Goal: Book appointment/travel/reservation

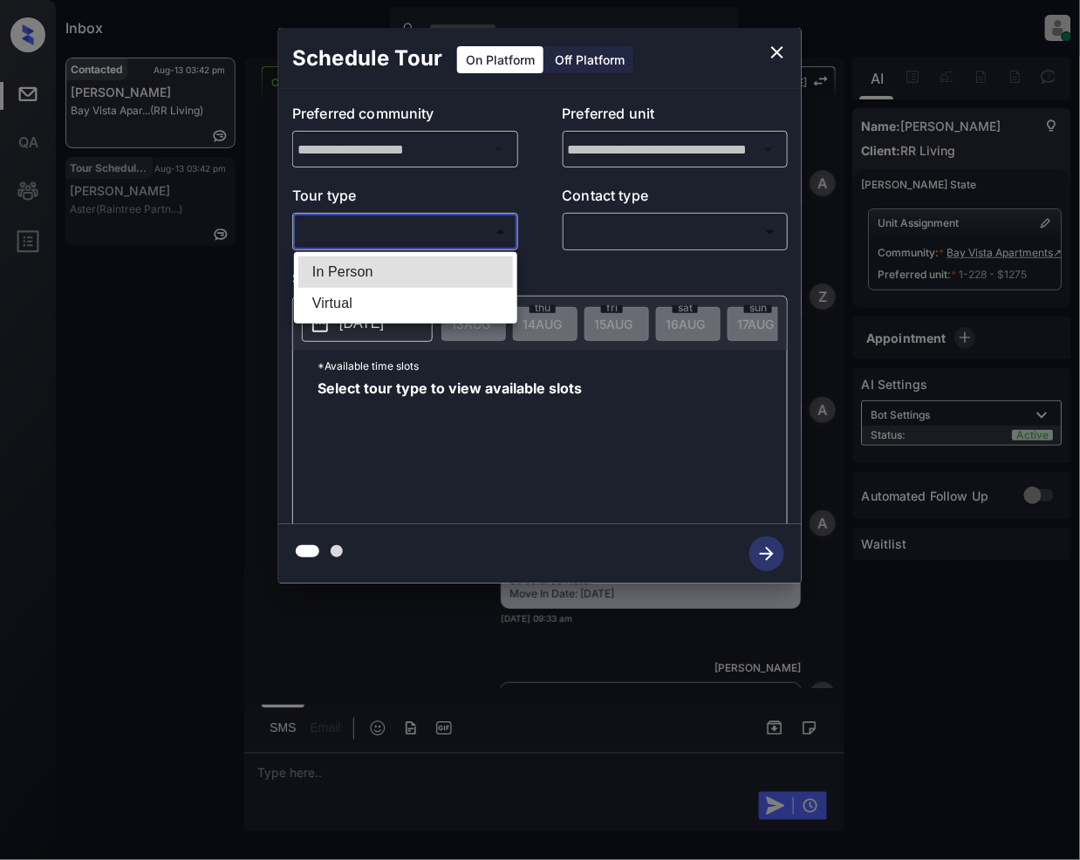
click at [431, 225] on body "Inbox Jeramie Castro Online Set yourself offline Set yourself on break Profile …" at bounding box center [540, 430] width 1080 height 860
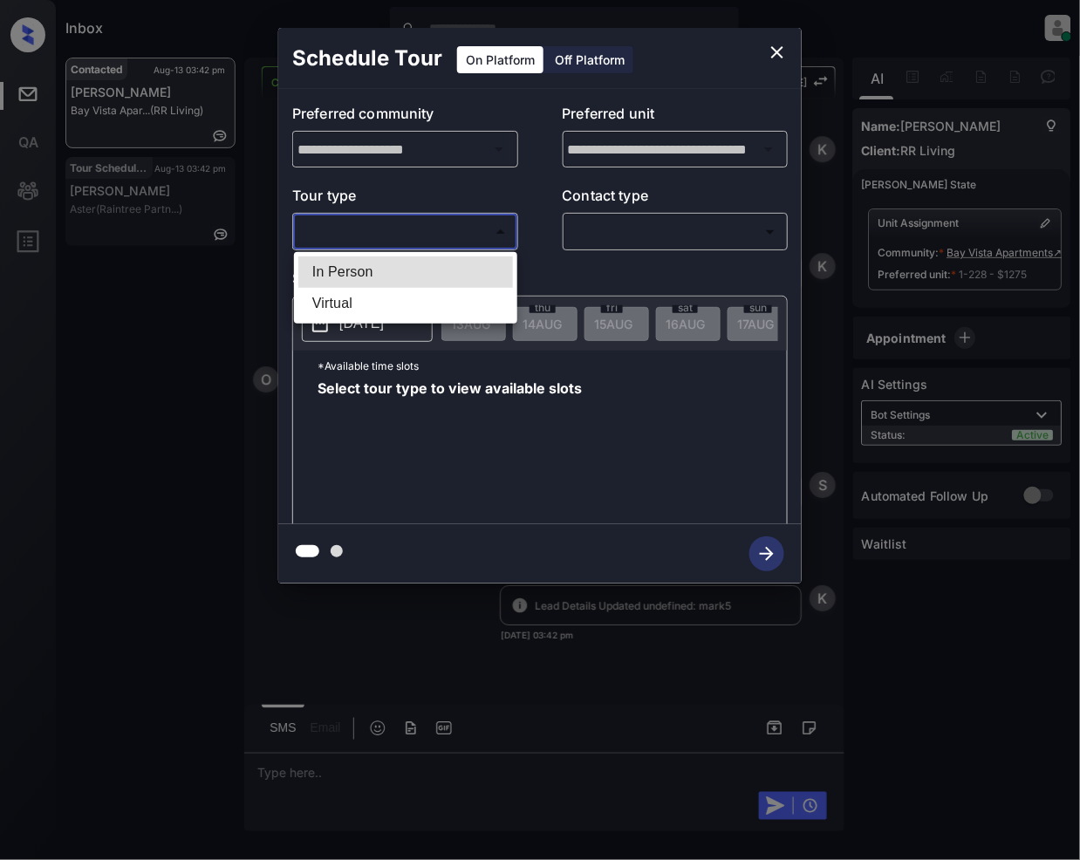
click at [387, 263] on li "In Person" at bounding box center [405, 271] width 215 height 31
type input "********"
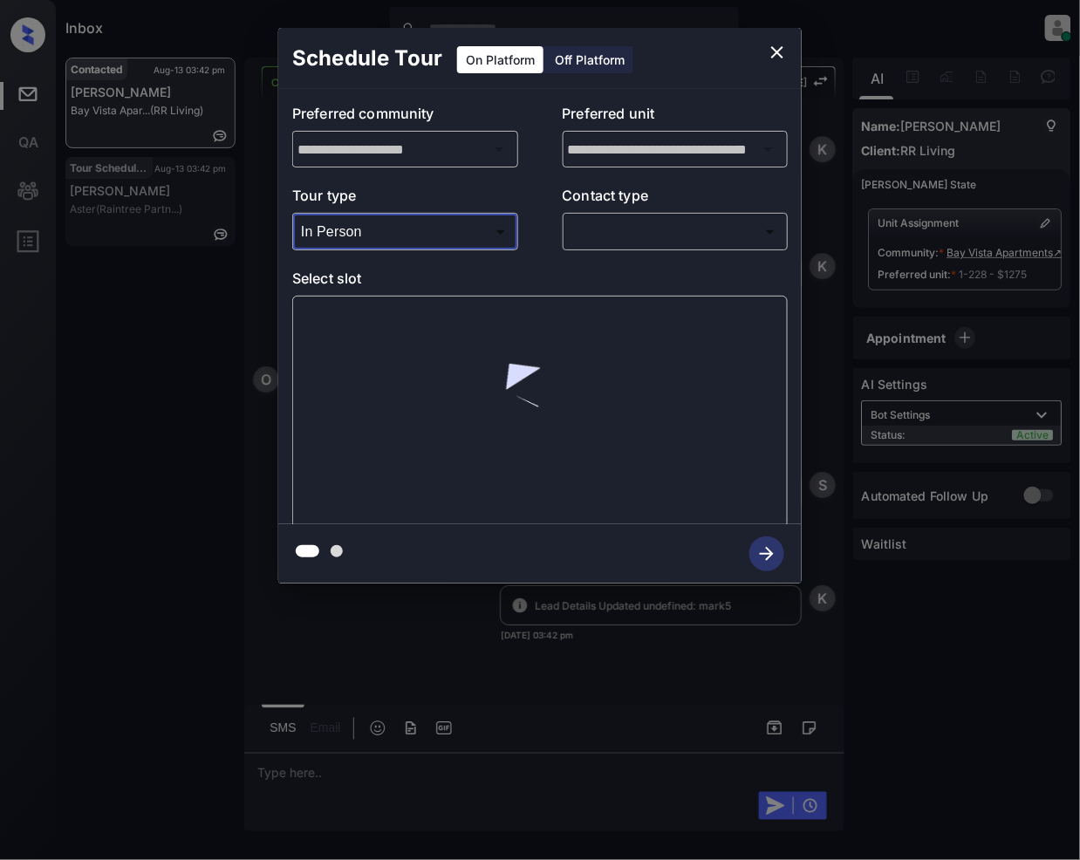
click at [646, 228] on body "Inbox Jeramie Castro Online Set yourself offline Set yourself on break Profile …" at bounding box center [540, 430] width 1080 height 860
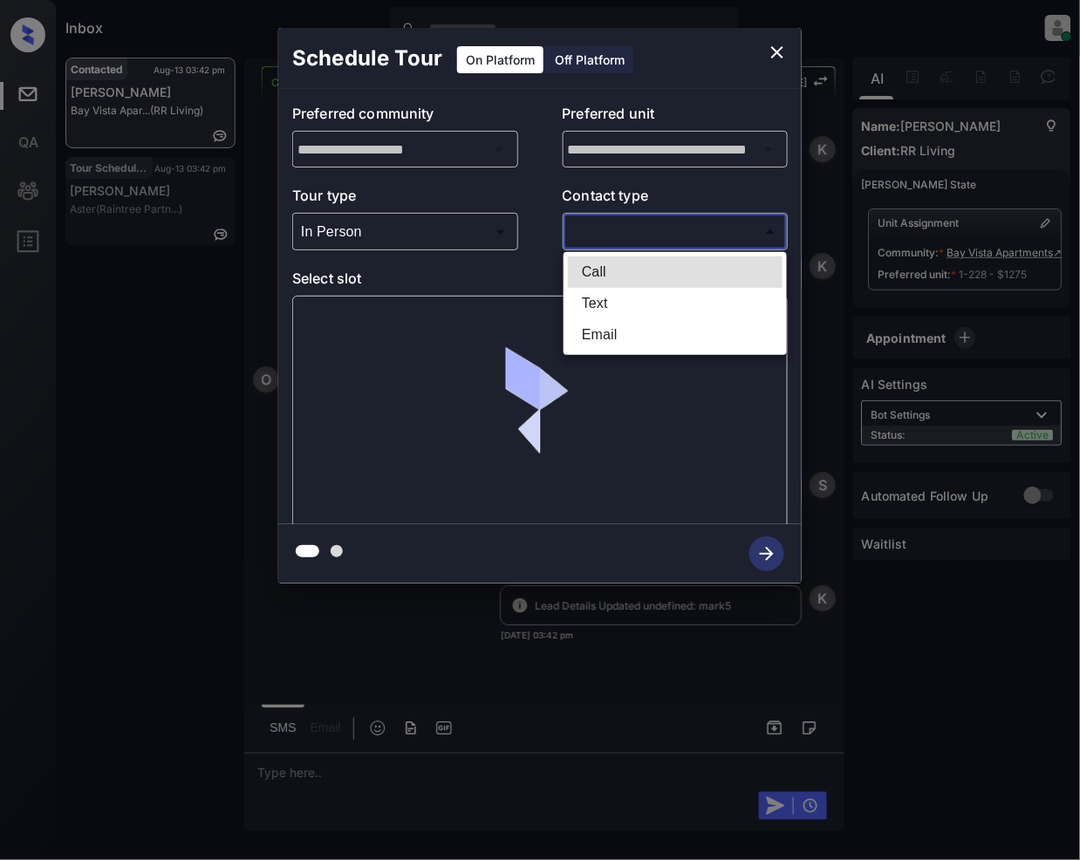
click at [609, 290] on li "Text" at bounding box center [675, 303] width 215 height 31
type input "****"
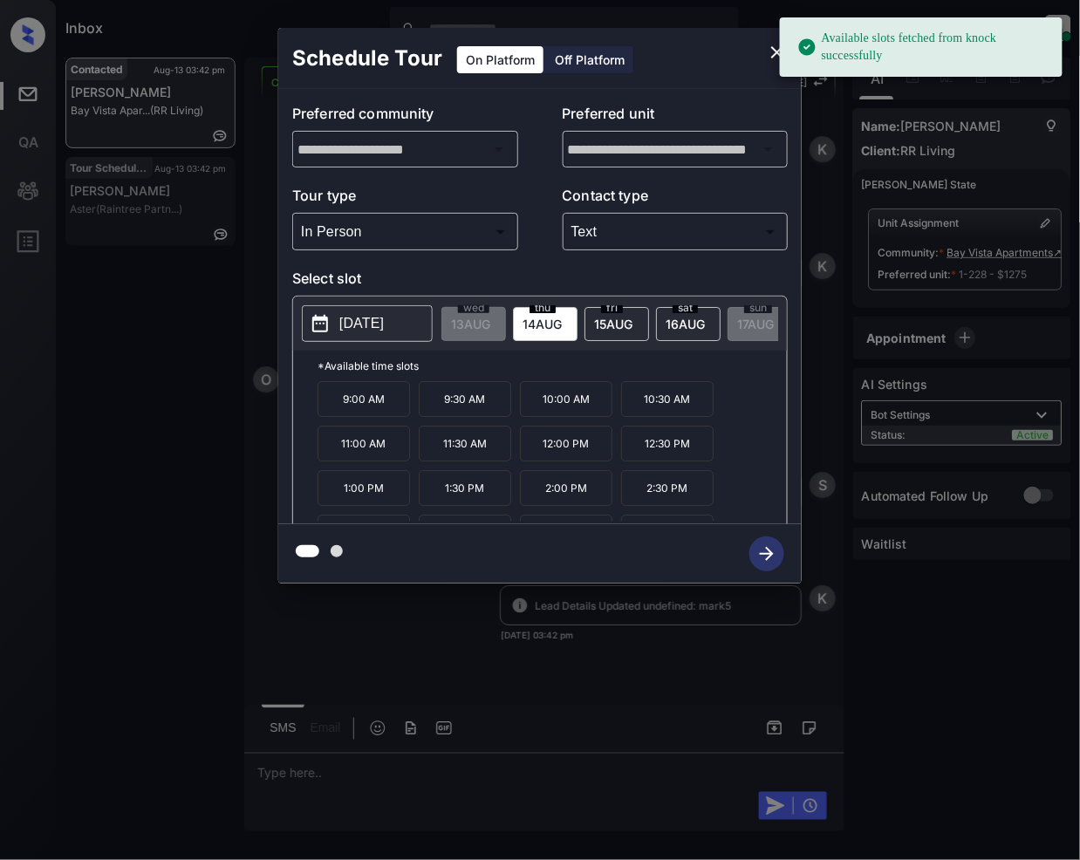
click at [490, 321] on span "15 AUG" at bounding box center [470, 324] width 39 height 15
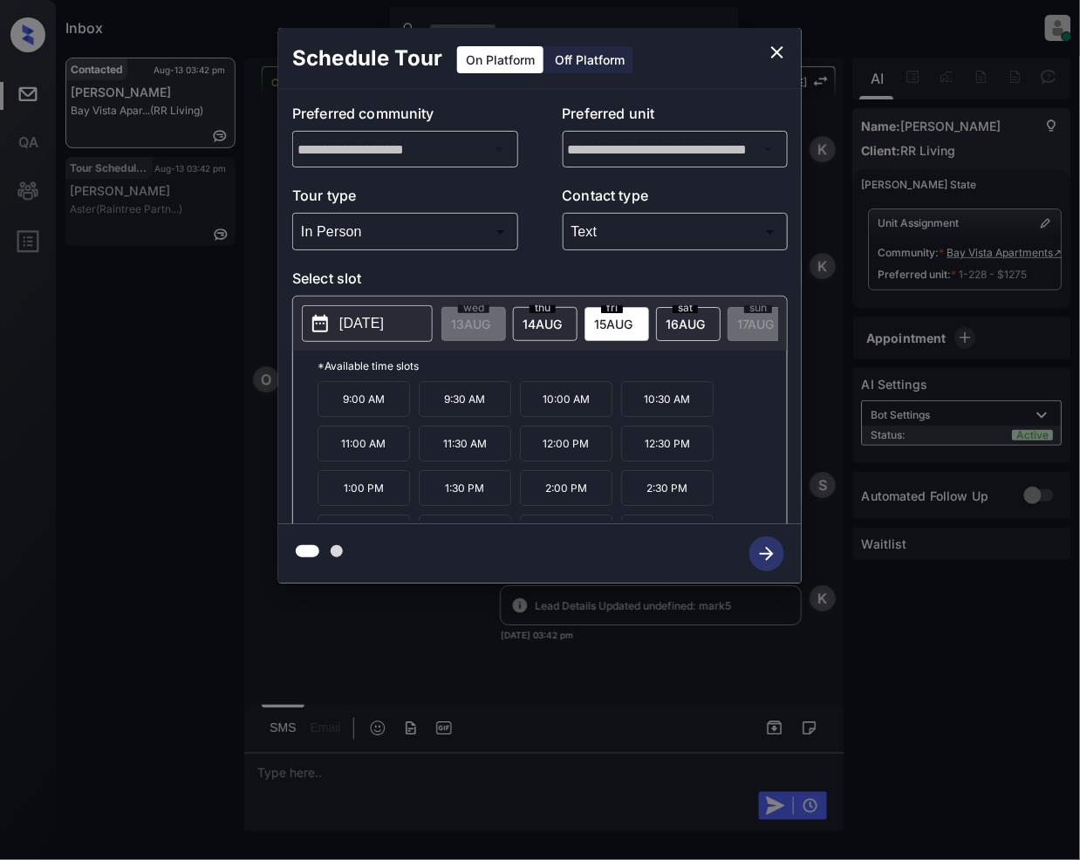
click at [773, 46] on icon "close" at bounding box center [777, 52] width 21 height 21
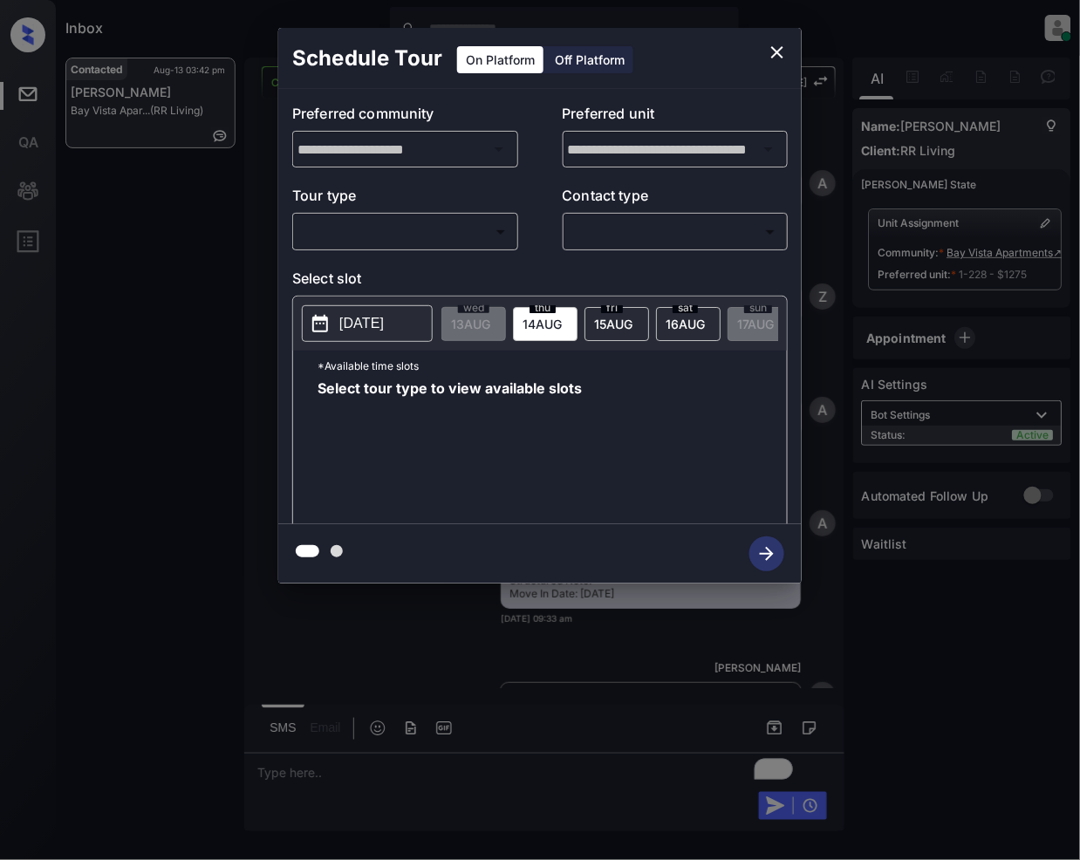
scroll to position [4641, 0]
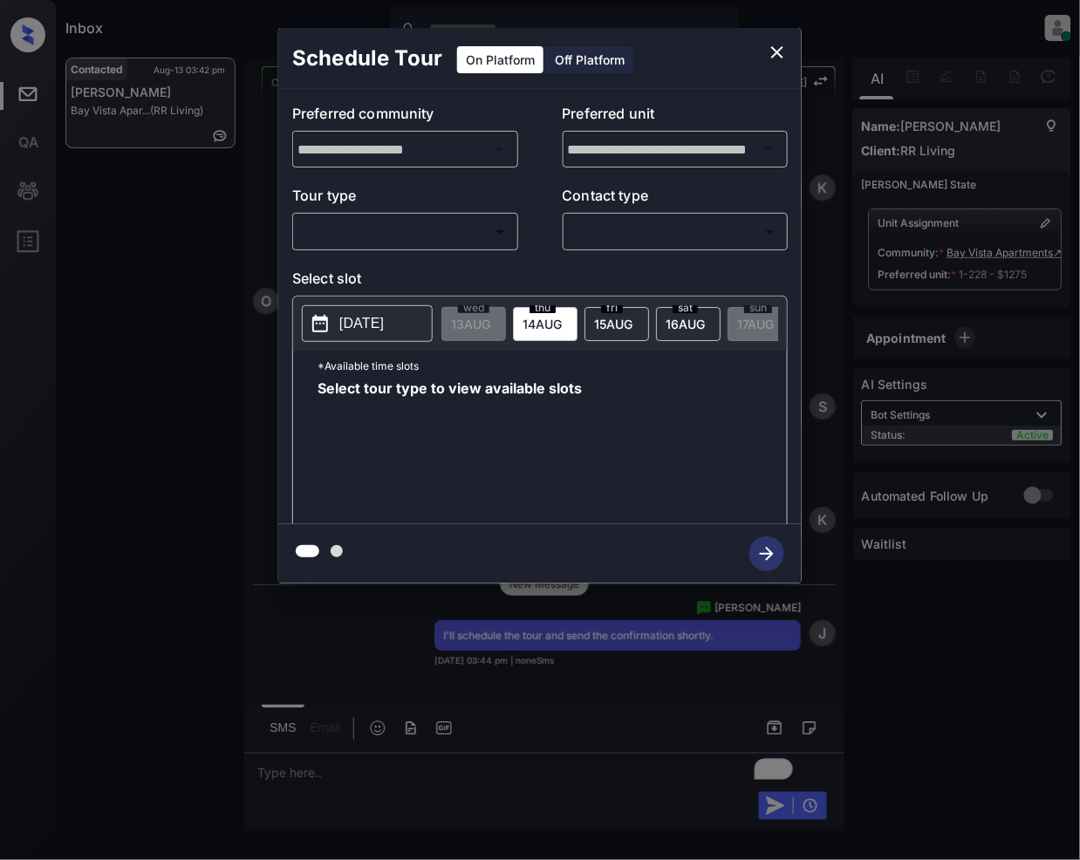
click at [434, 232] on body "Inbox [PERSON_NAME] Online Set yourself offline Set yourself on break Profile S…" at bounding box center [540, 430] width 1080 height 860
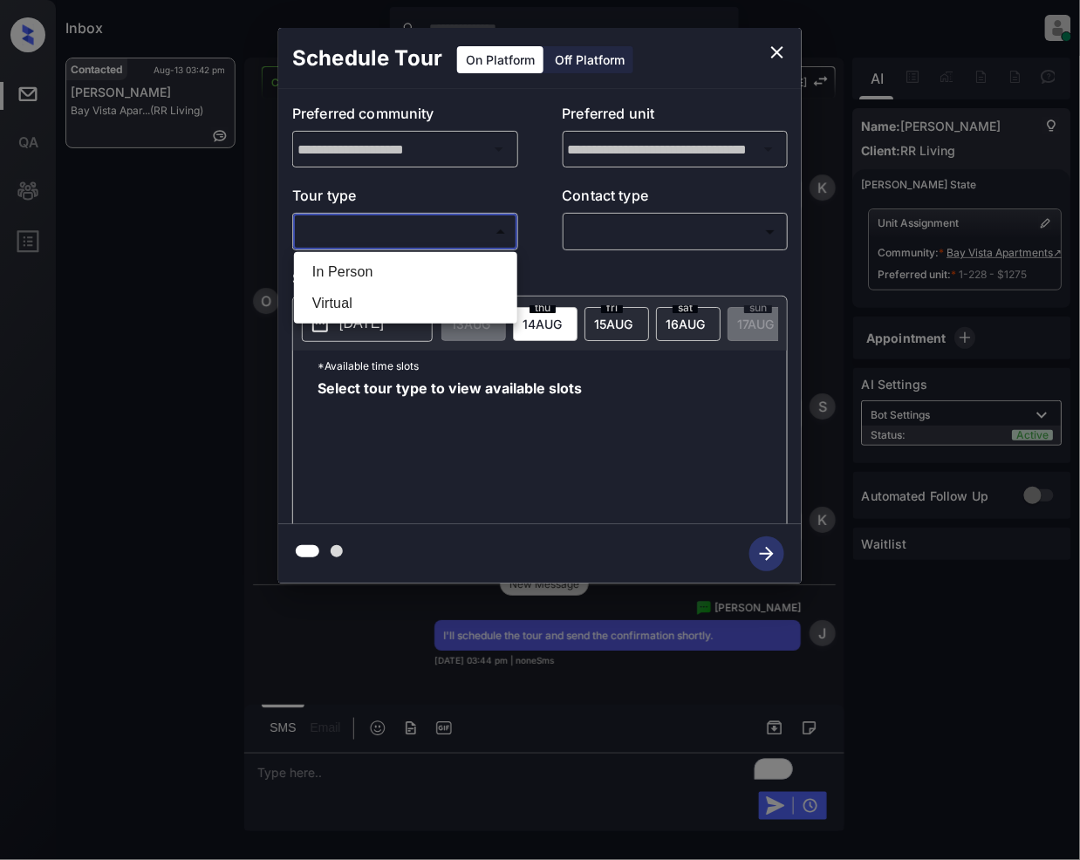
click at [761, 49] on div at bounding box center [540, 430] width 1080 height 860
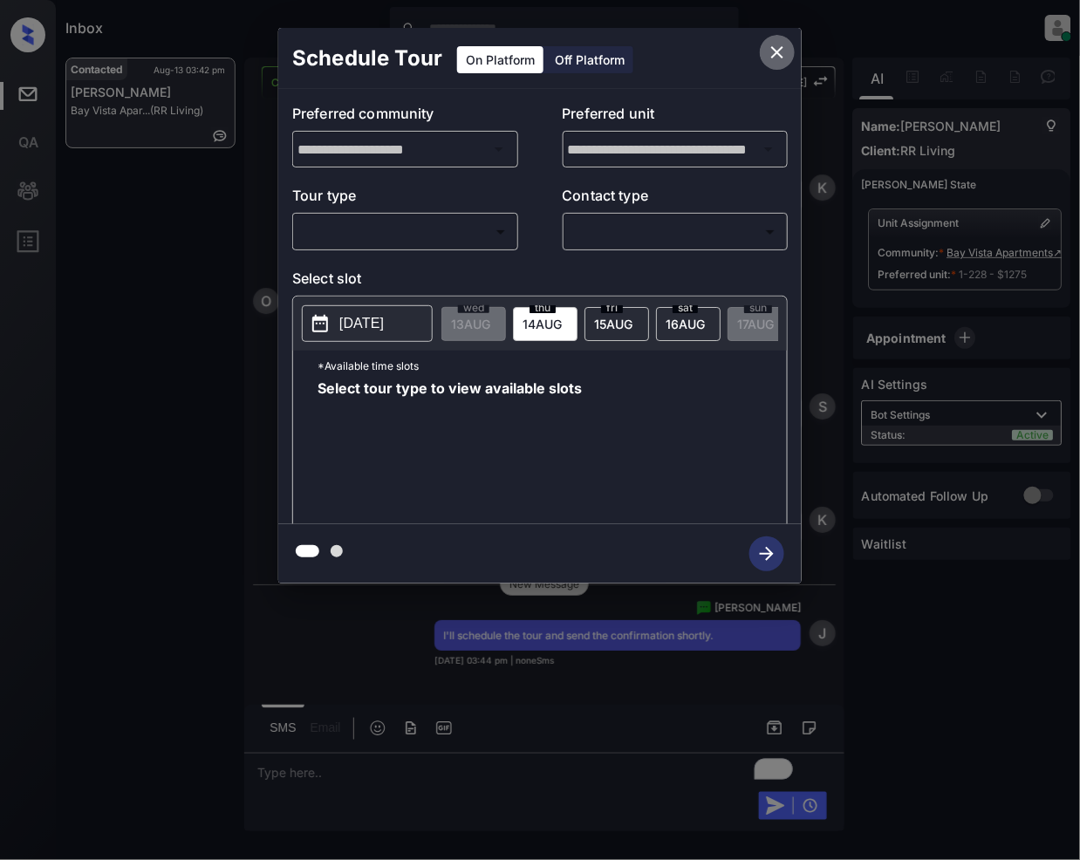
click at [773, 51] on icon "close" at bounding box center [777, 52] width 21 height 21
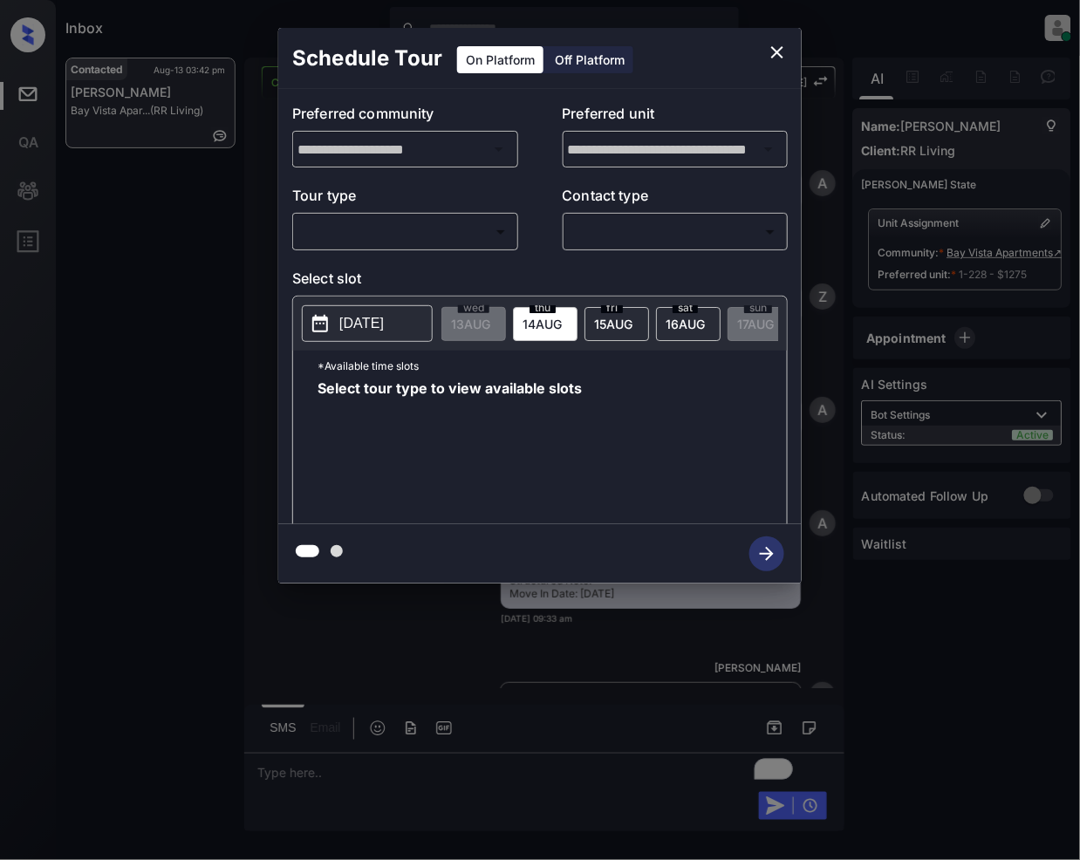
scroll to position [4745, 0]
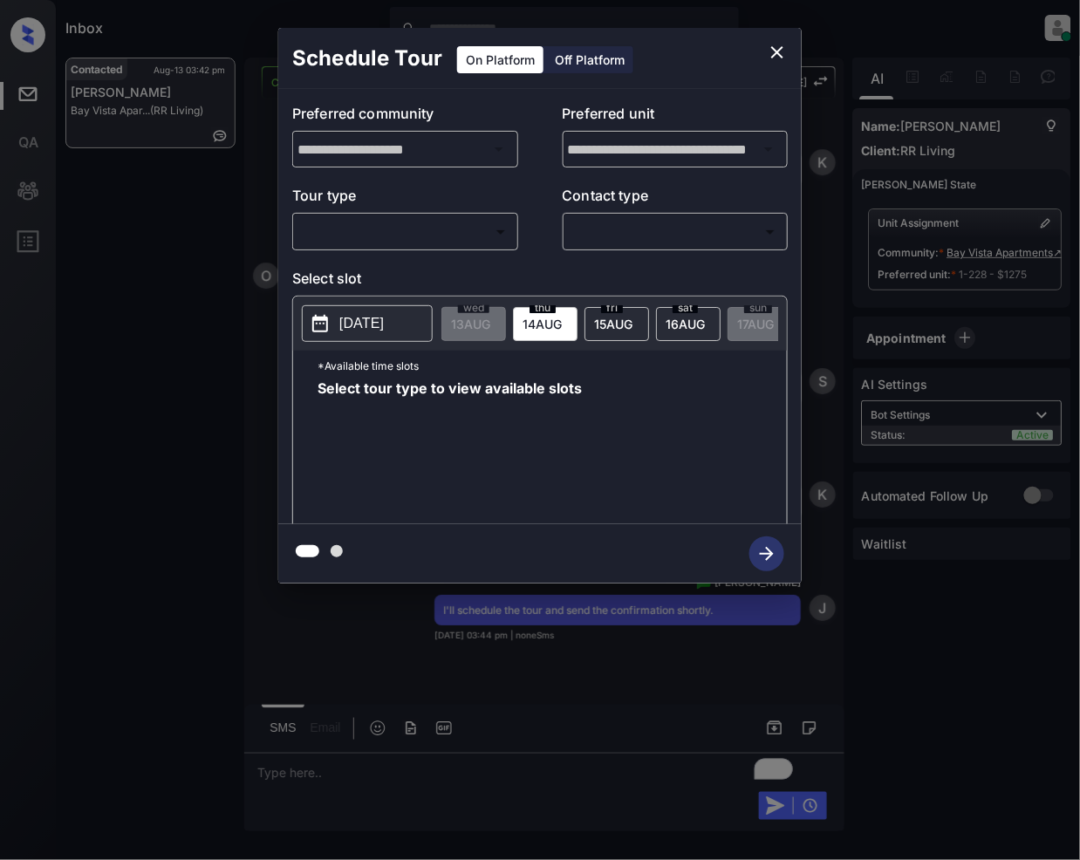
drag, startPoint x: 366, startPoint y: 208, endPoint x: 347, endPoint y: 221, distance: 23.2
click at [365, 208] on p "Tour type" at bounding box center [405, 199] width 226 height 28
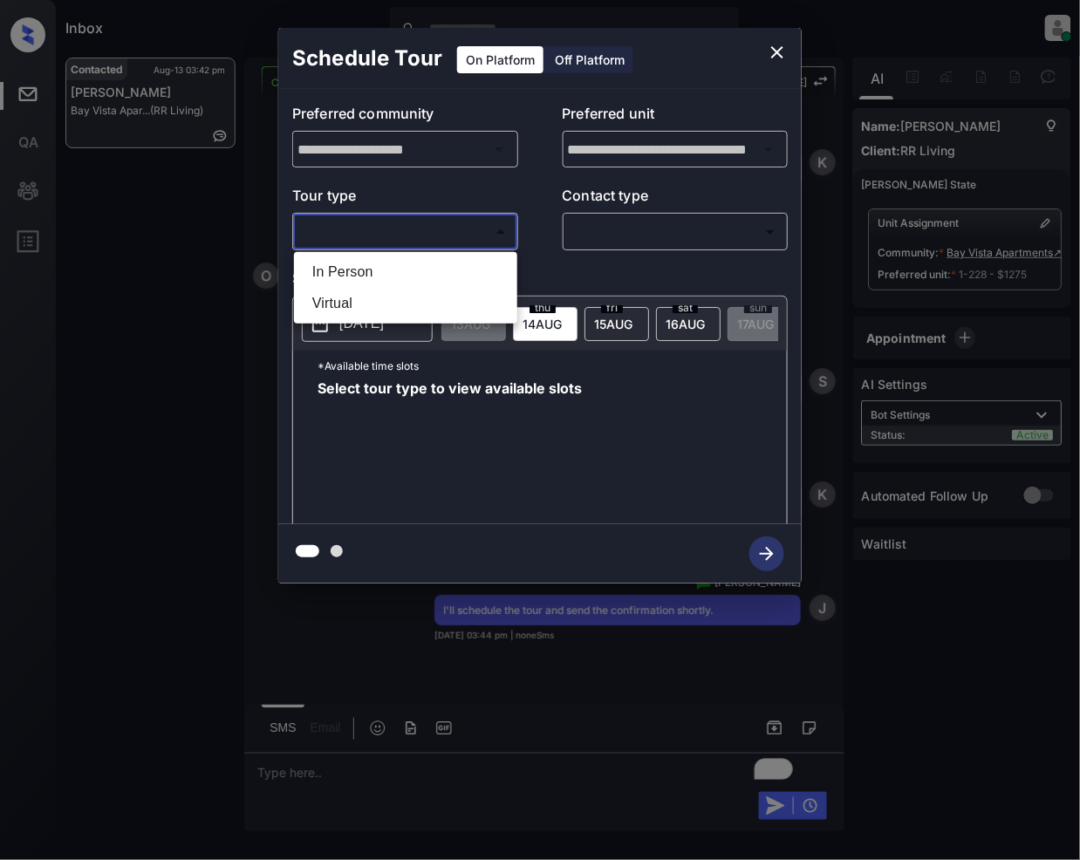
click at [357, 224] on body "Inbox [PERSON_NAME] Online Set yourself offline Set yourself on break Profile S…" at bounding box center [540, 430] width 1080 height 860
drag, startPoint x: 358, startPoint y: 266, endPoint x: 572, endPoint y: 281, distance: 215.1
click at [358, 269] on li "In Person" at bounding box center [405, 271] width 215 height 31
type input "********"
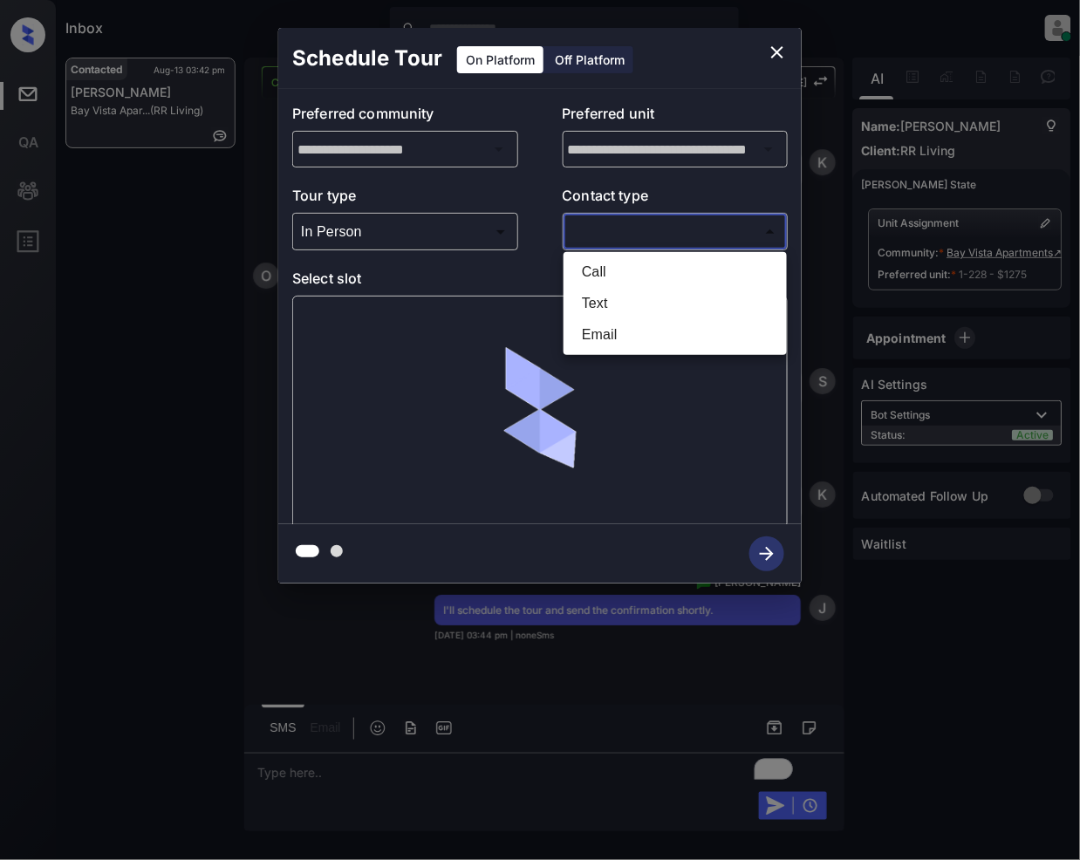
click at [649, 234] on body "Inbox Jeramie Castro Online Set yourself offline Set yourself on break Profile …" at bounding box center [540, 430] width 1080 height 860
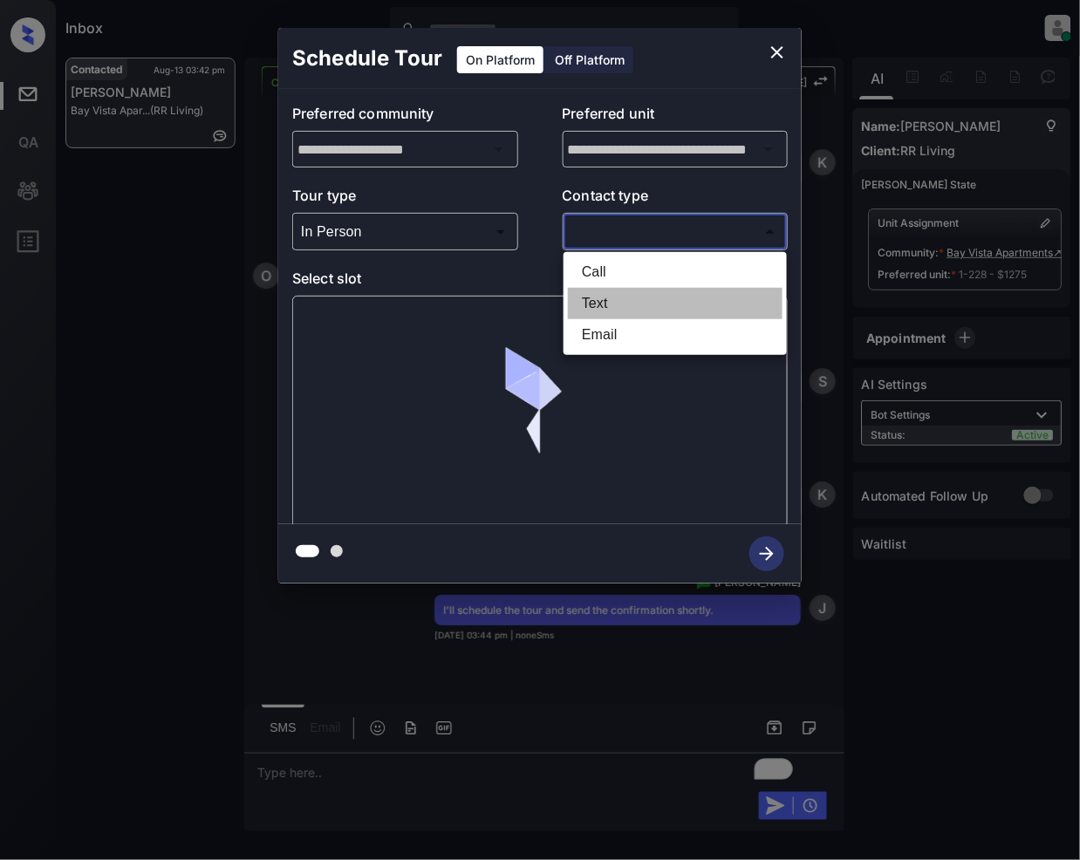
click at [602, 301] on li "Text" at bounding box center [675, 303] width 215 height 31
type input "****"
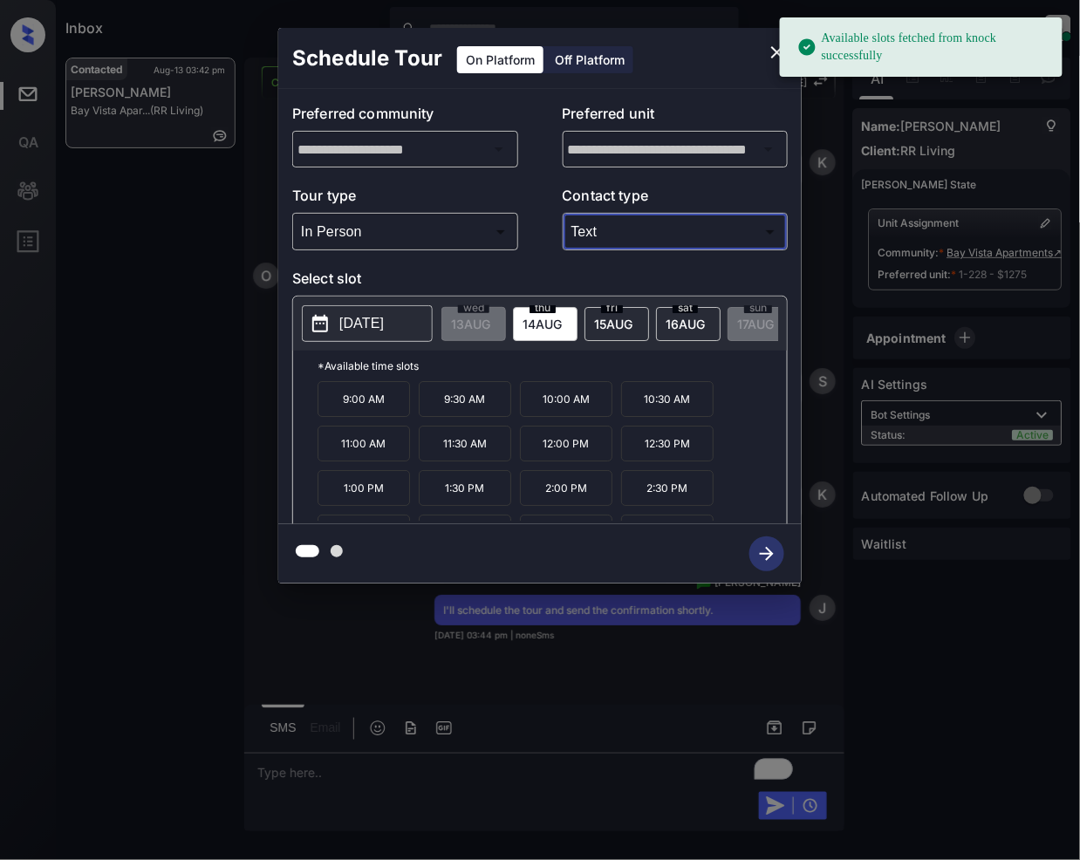
click at [490, 328] on span "15 AUG" at bounding box center [470, 324] width 39 height 15
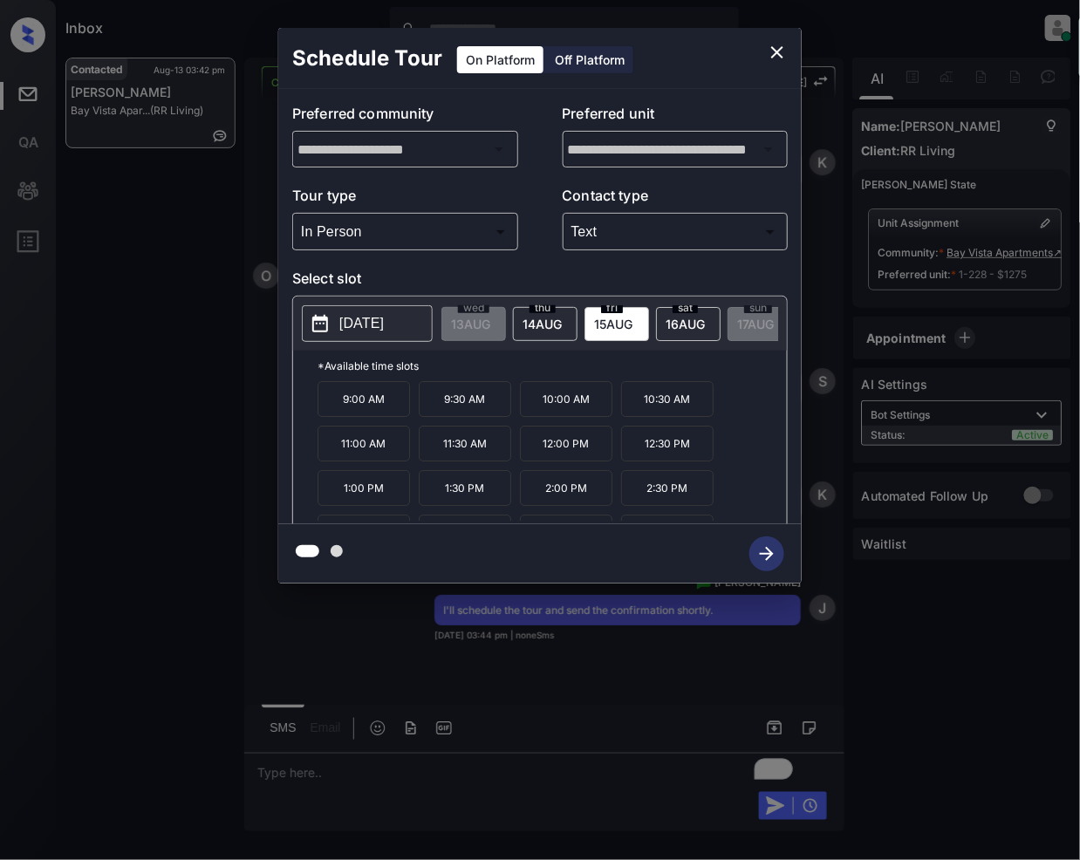
drag, startPoint x: 567, startPoint y: 416, endPoint x: 635, endPoint y: 532, distance: 134.5
click at [569, 415] on p "10:00 AM" at bounding box center [566, 399] width 92 height 36
drag, startPoint x: 758, startPoint y: 551, endPoint x: 761, endPoint y: 583, distance: 31.5
click at [761, 550] on icon "button" at bounding box center [766, 553] width 35 height 35
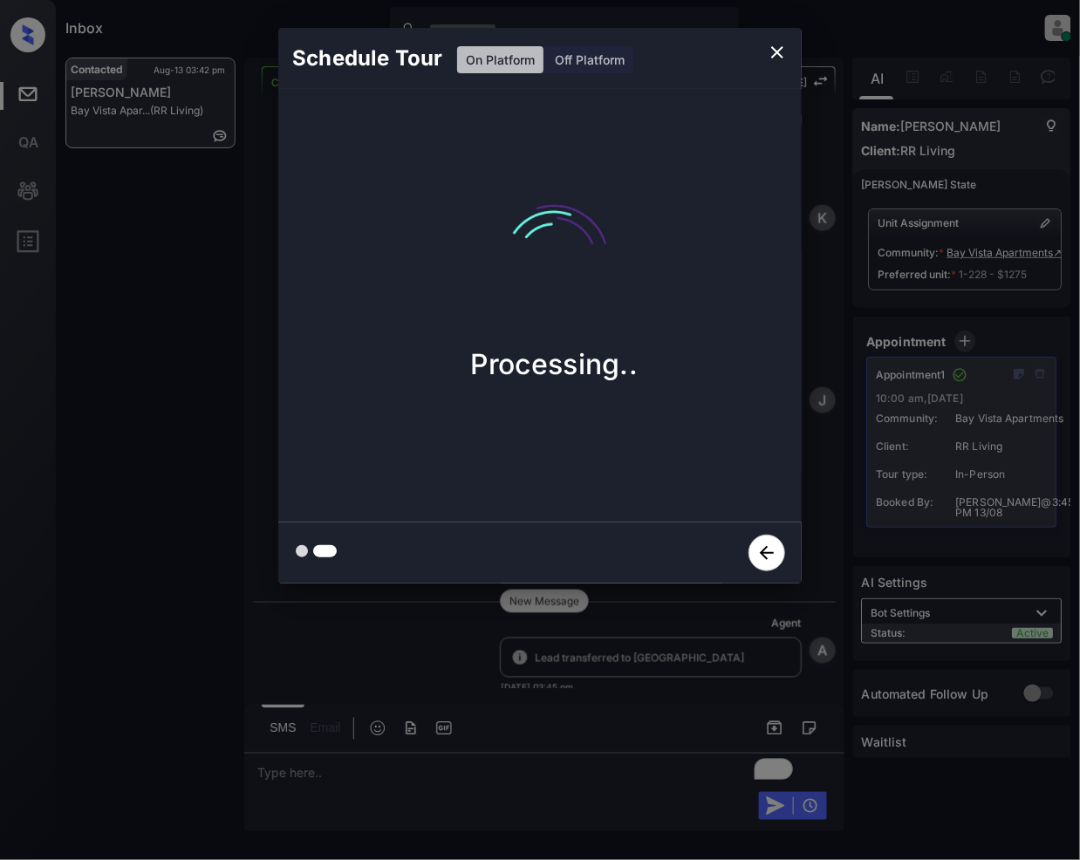
scroll to position [5504, 0]
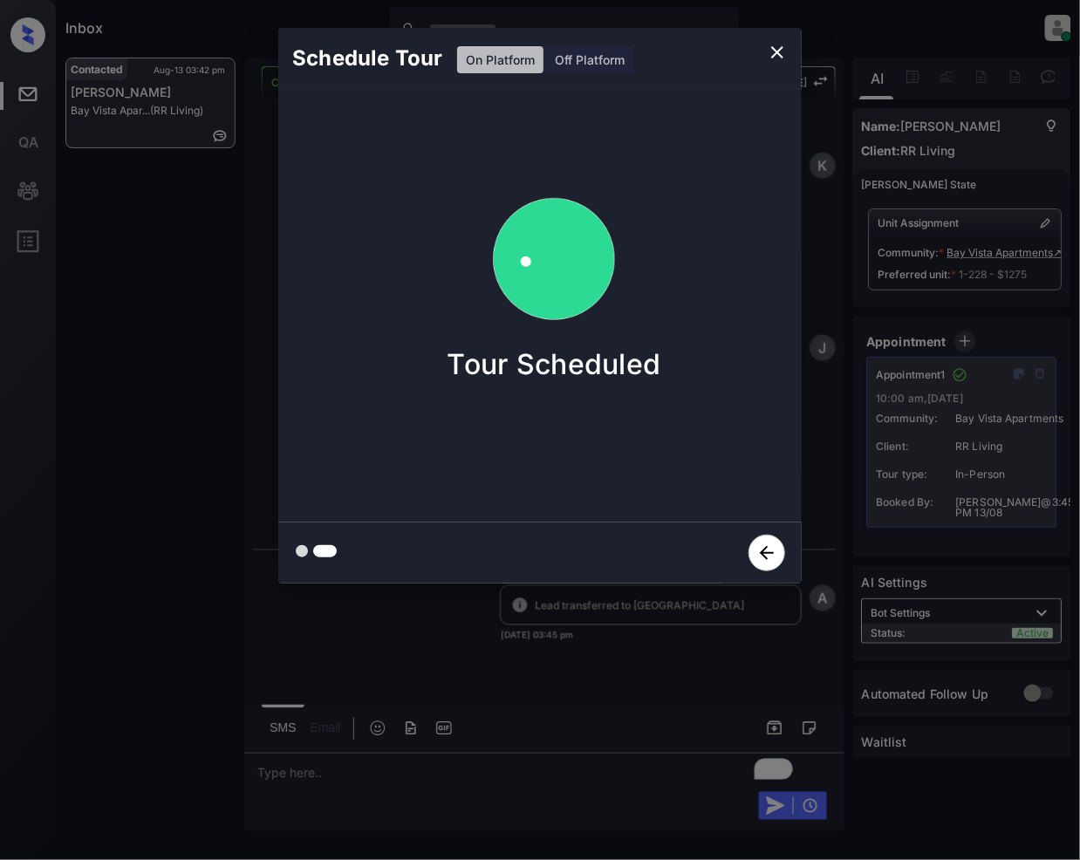
click at [772, 40] on button "close" at bounding box center [777, 52] width 35 height 35
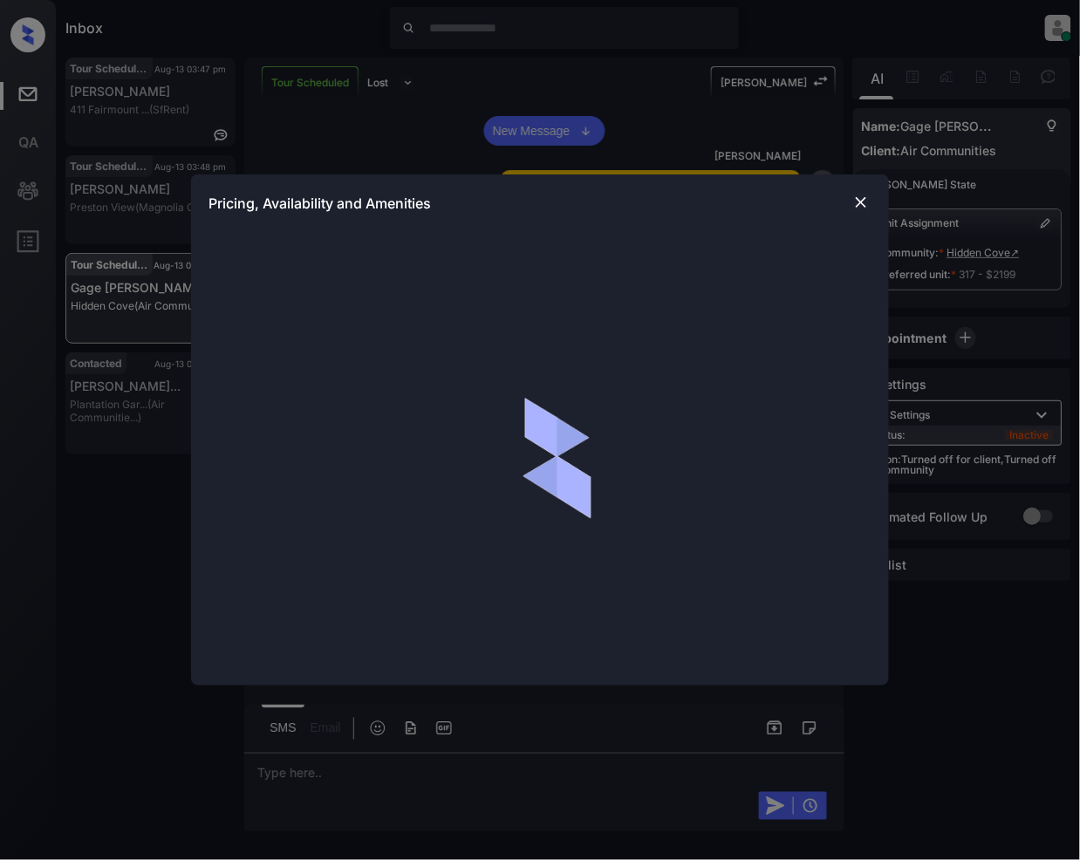
scroll to position [7875, 0]
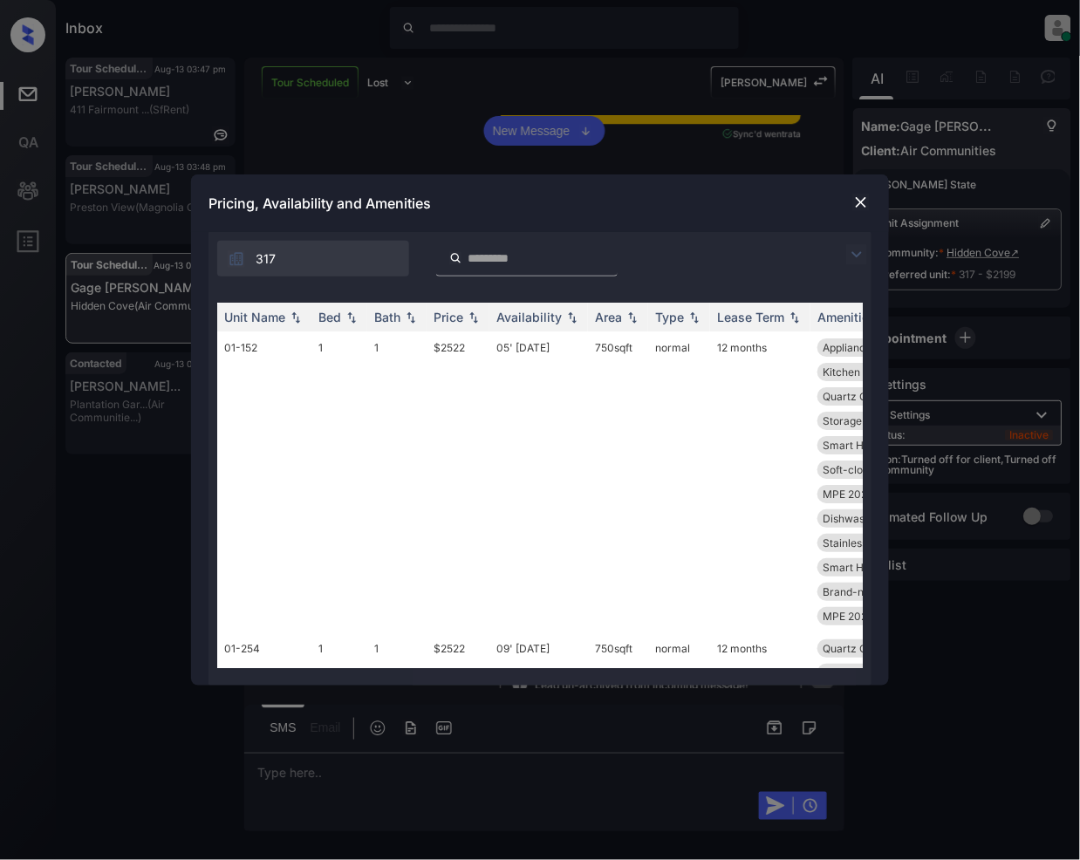
click at [853, 251] on img at bounding box center [856, 254] width 21 height 21
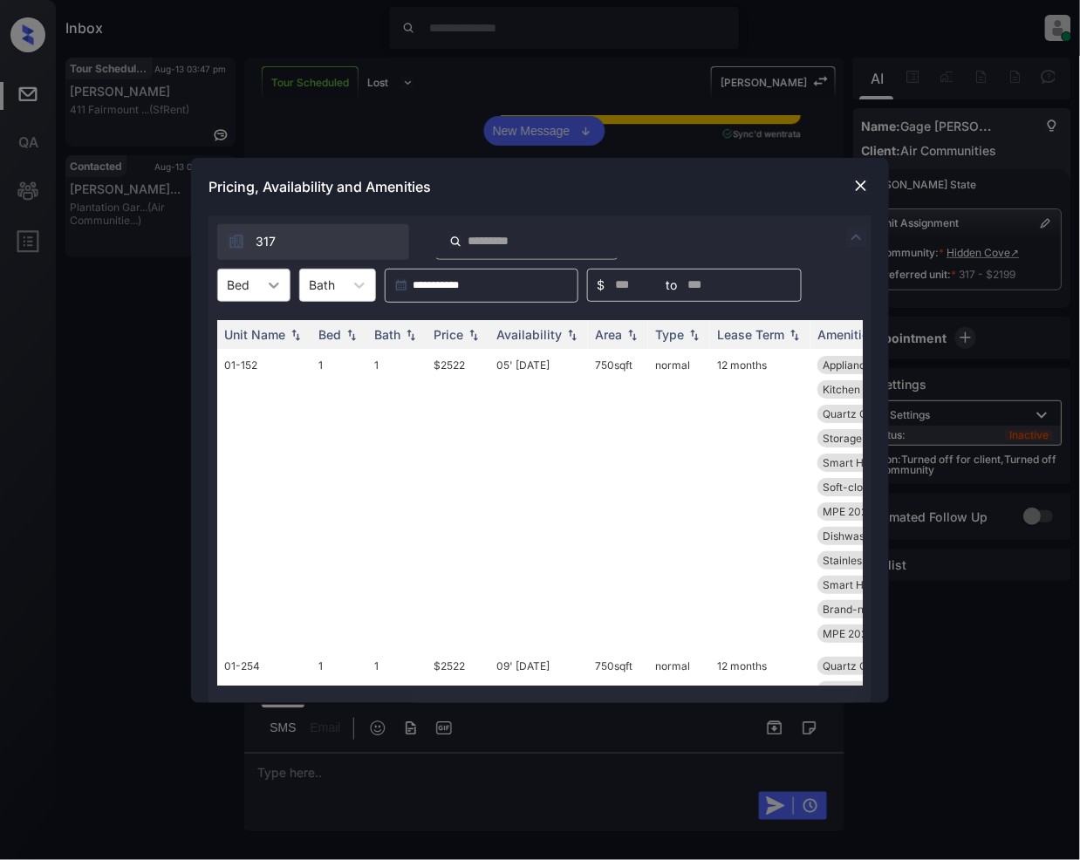
click at [262, 277] on div at bounding box center [273, 285] width 31 height 31
click at [256, 325] on div "1" at bounding box center [253, 327] width 73 height 31
click at [476, 332] on img at bounding box center [473, 334] width 17 height 12
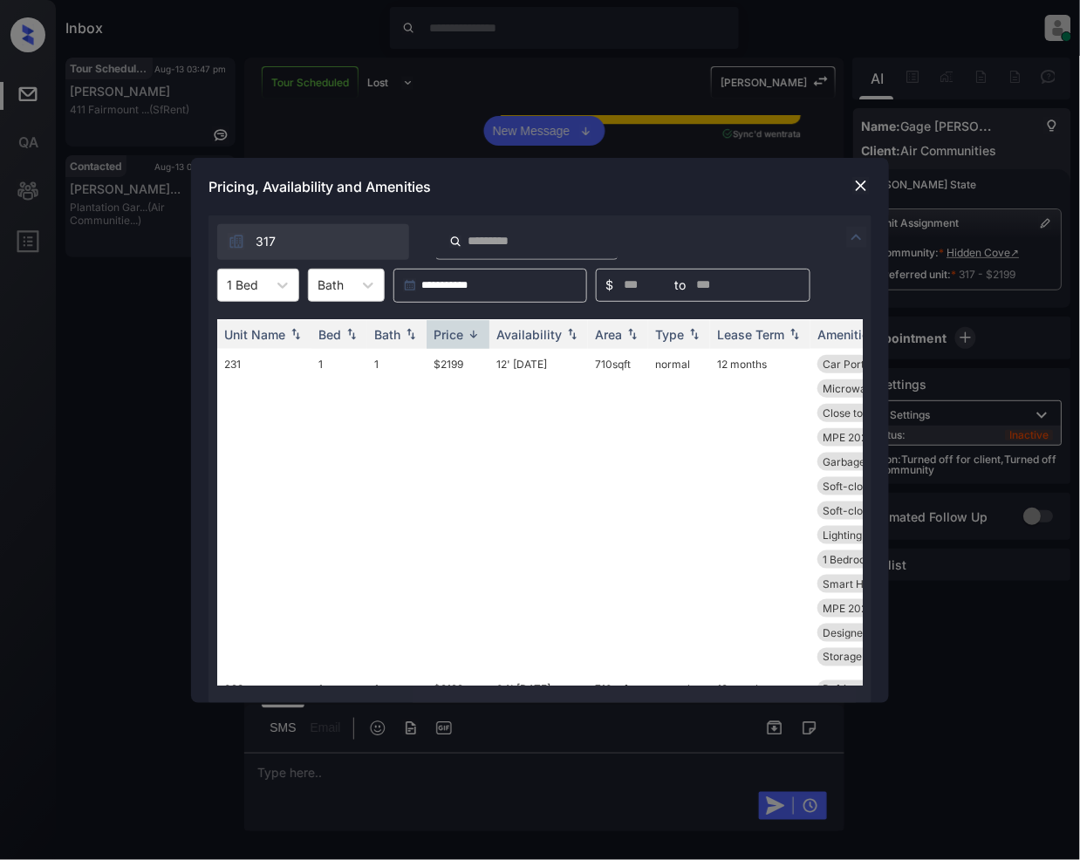
scroll to position [3683, 0]
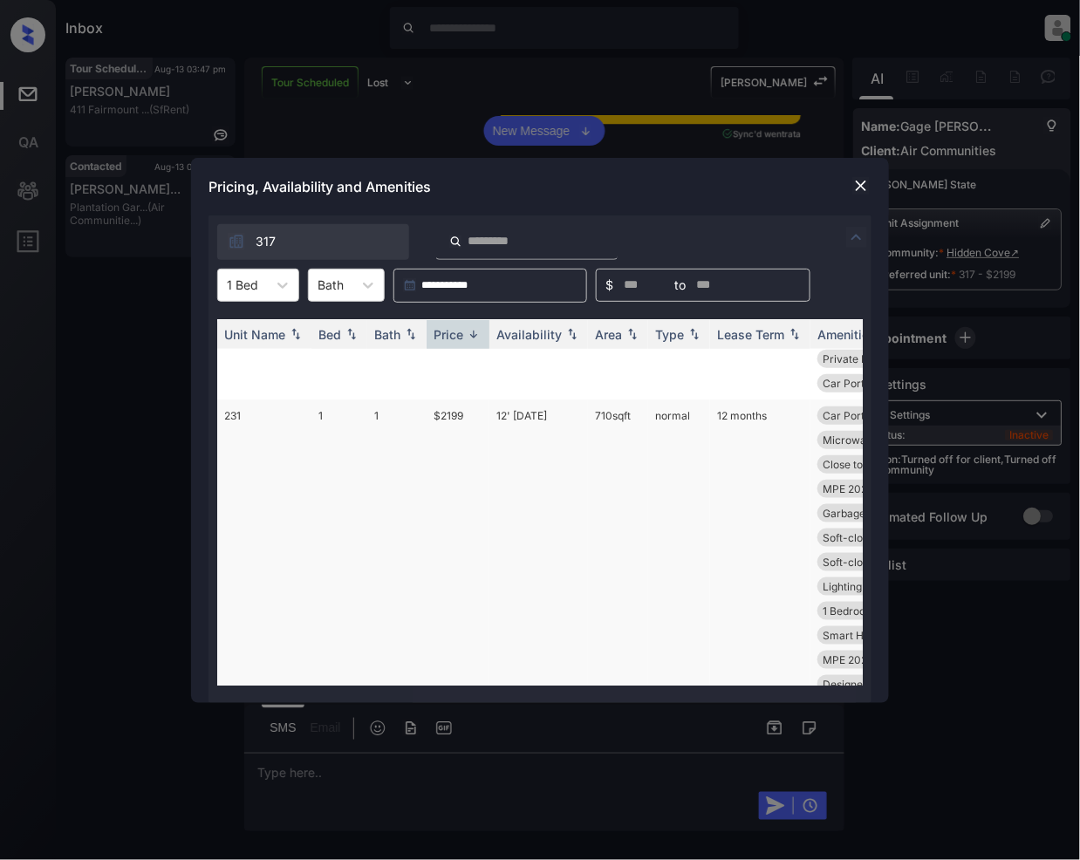
click at [496, 441] on td "12' Aug 25" at bounding box center [538, 562] width 99 height 325
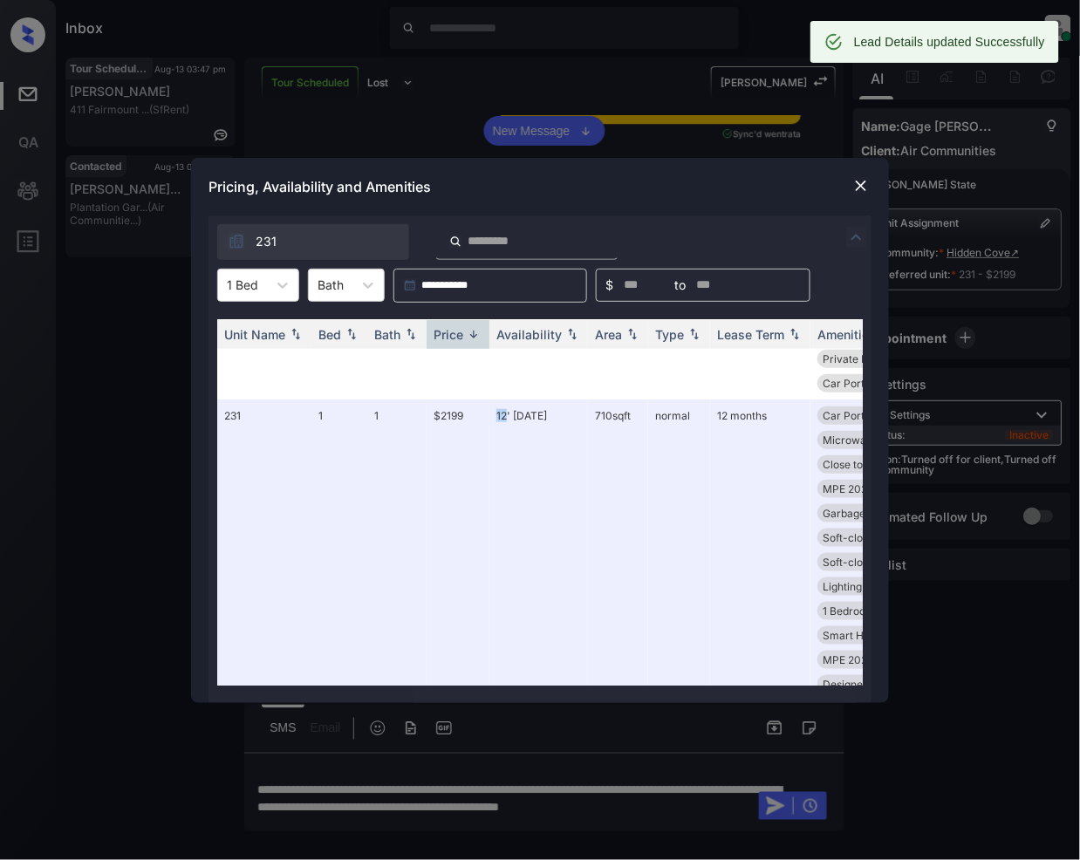
click at [865, 187] on img at bounding box center [860, 185] width 17 height 17
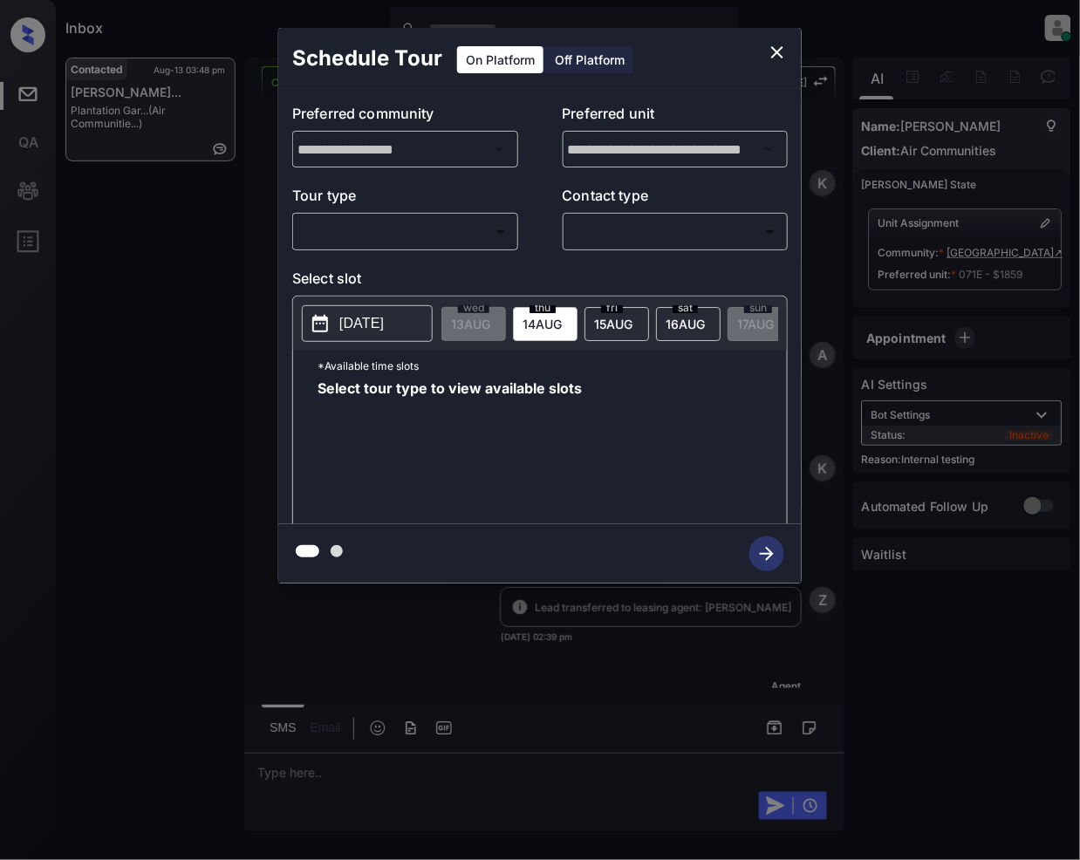
scroll to position [8964, 0]
click at [400, 225] on body "Inbox [PERSON_NAME] Online Set yourself offline Set yourself on break Profile S…" at bounding box center [540, 430] width 1080 height 860
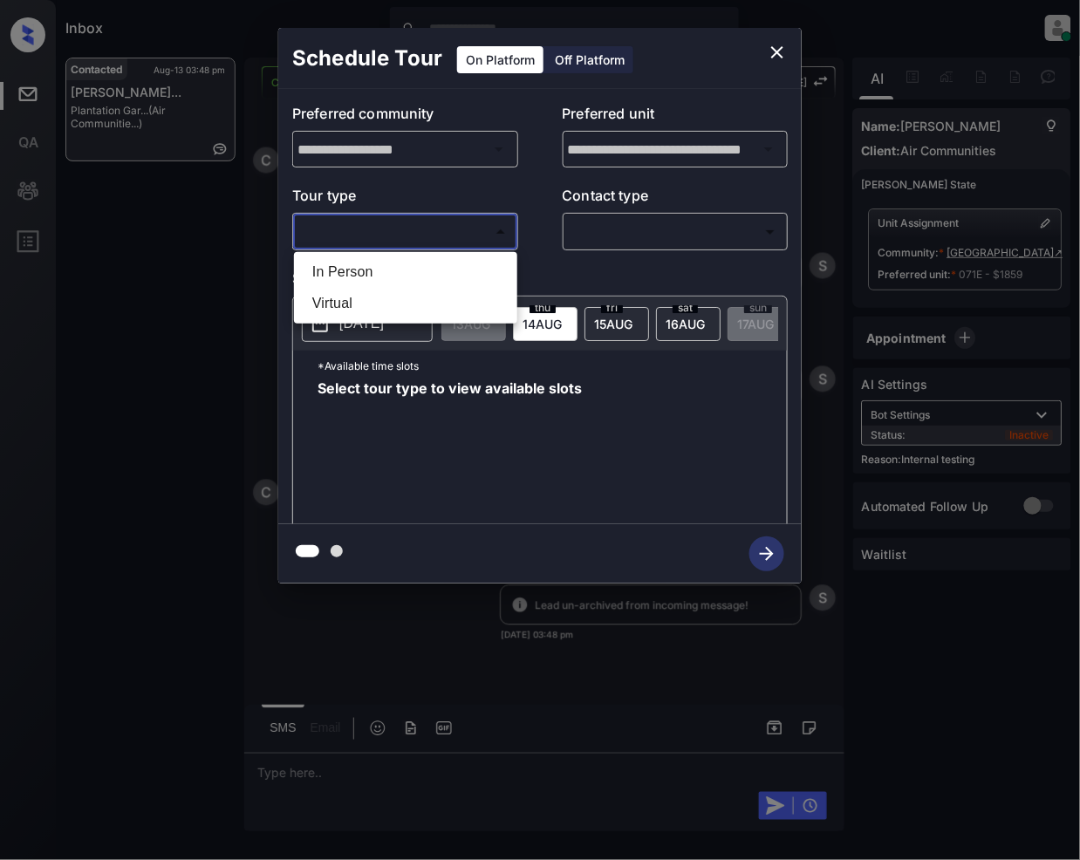
click at [378, 270] on li "In Person" at bounding box center [405, 271] width 215 height 31
type input "********"
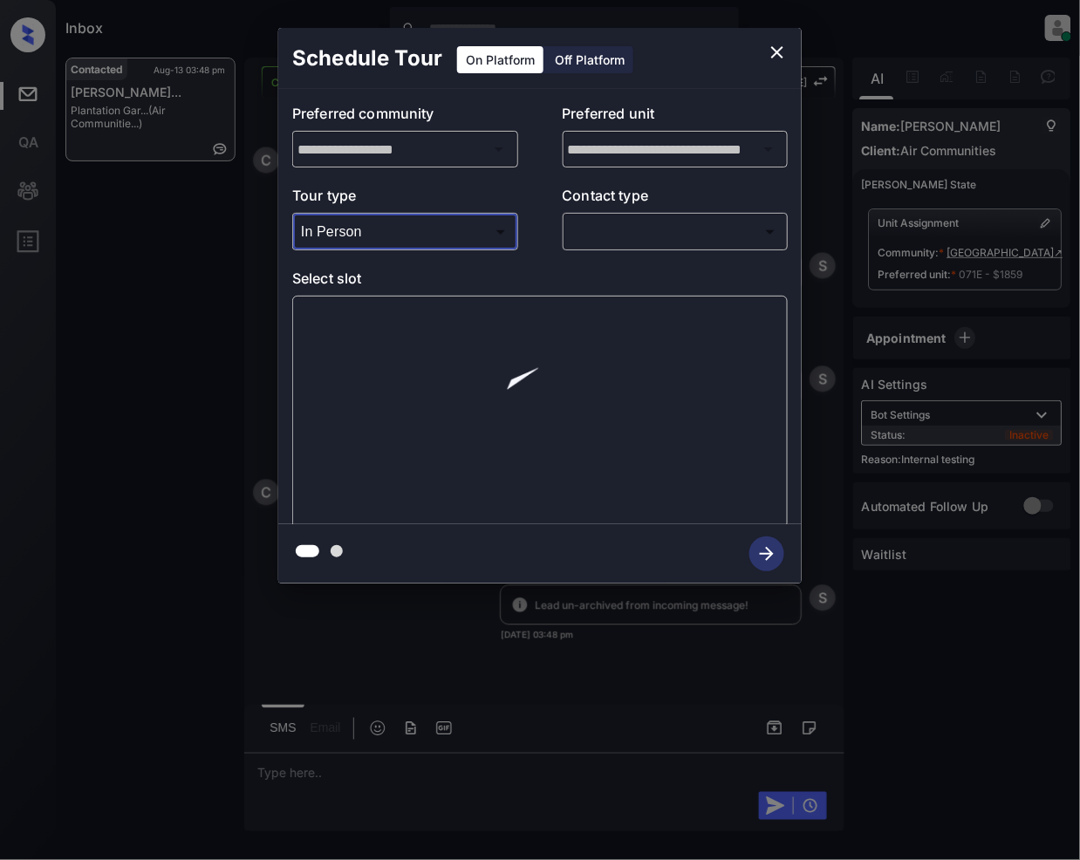
click at [640, 231] on body "Inbox [PERSON_NAME] Online Set yourself offline Set yourself on break Profile S…" at bounding box center [540, 430] width 1080 height 860
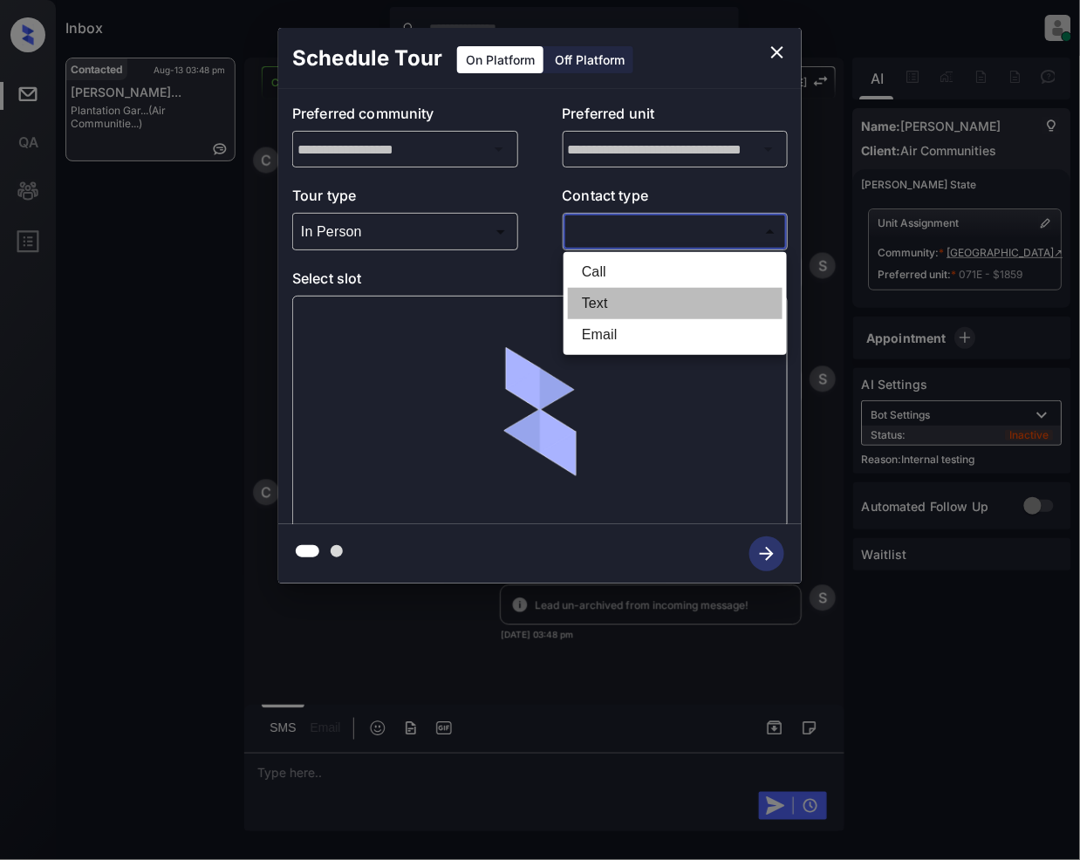
click at [636, 290] on li "Text" at bounding box center [675, 303] width 215 height 31
type input "****"
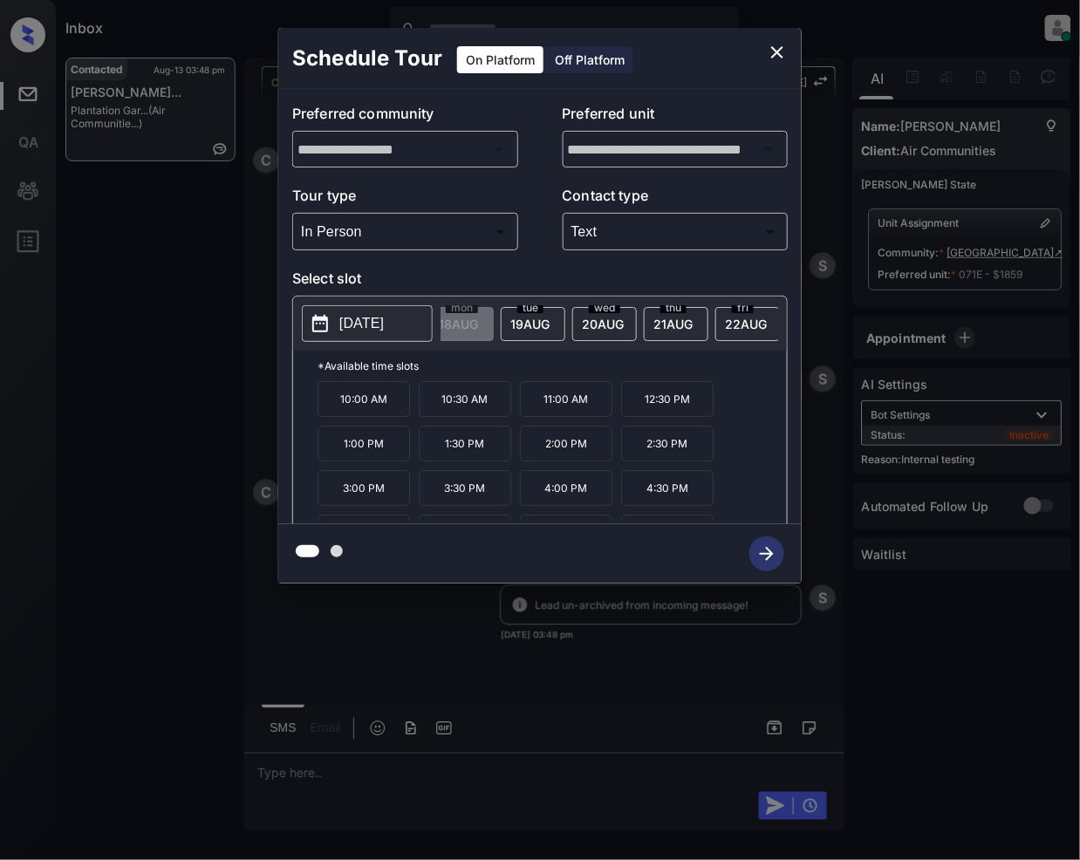
scroll to position [0, 365]
drag, startPoint x: 537, startPoint y: 318, endPoint x: 452, endPoint y: 402, distance: 119.7
click at [126, 319] on span "19 AUG" at bounding box center [105, 324] width 39 height 15
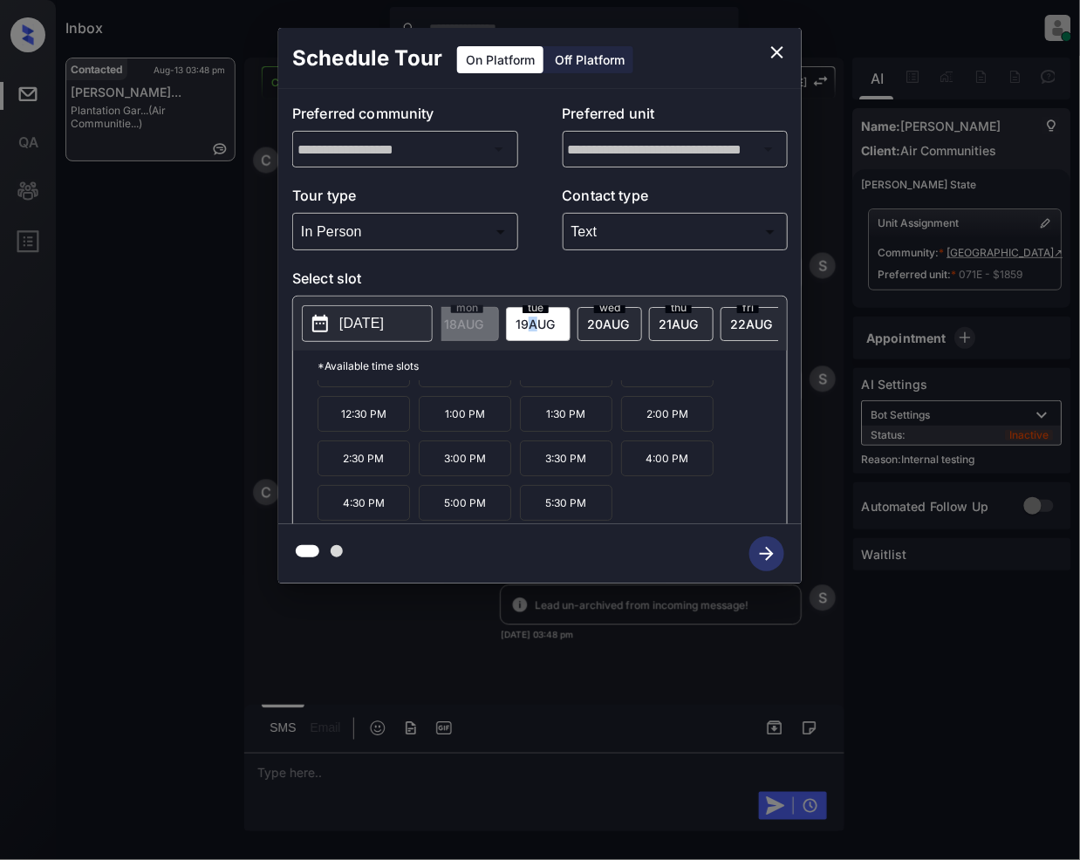
scroll to position [0, 0]
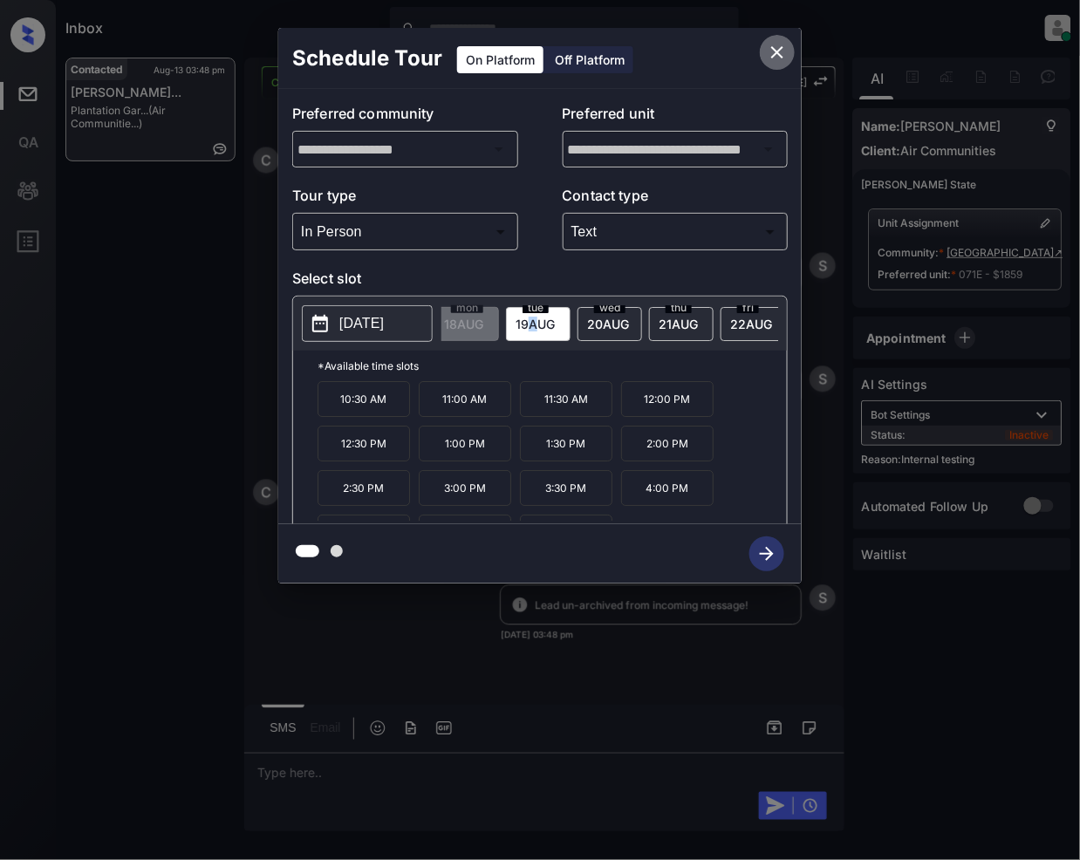
click at [768, 53] on icon "close" at bounding box center [777, 52] width 21 height 21
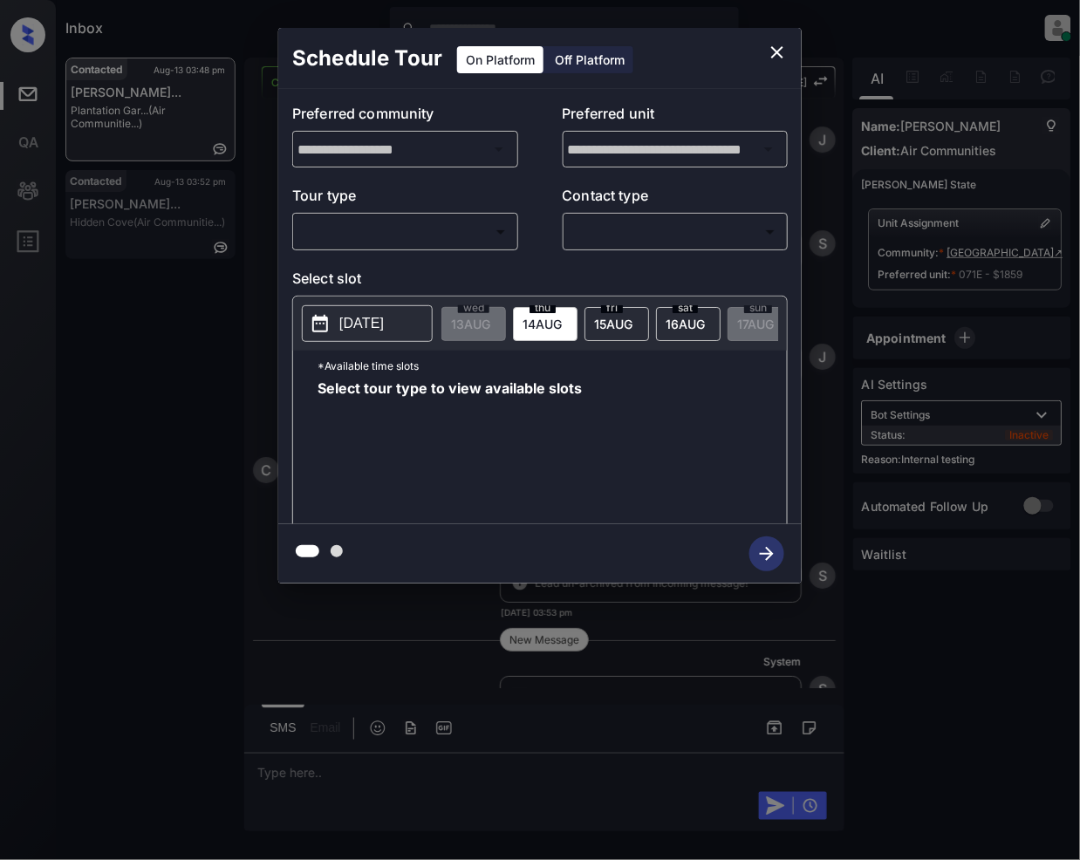
scroll to position [9628, 0]
click at [783, 58] on icon "close" at bounding box center [777, 52] width 21 height 21
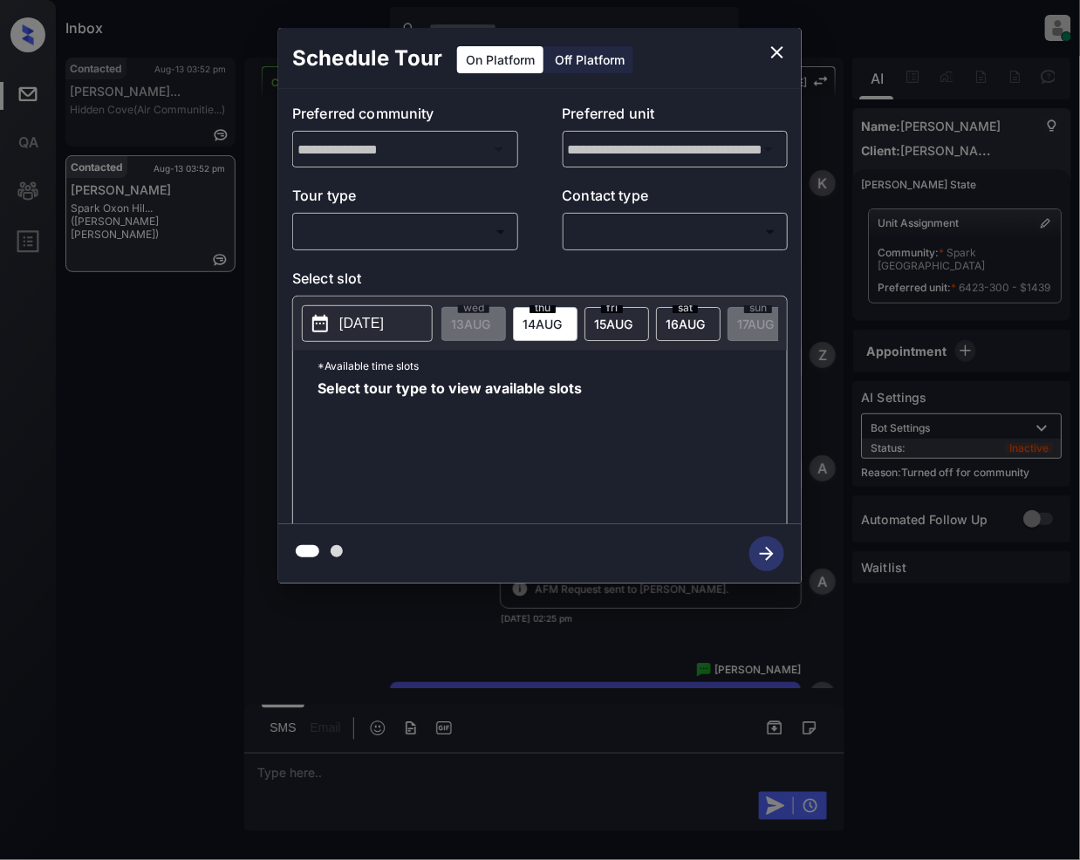
scroll to position [2751, 0]
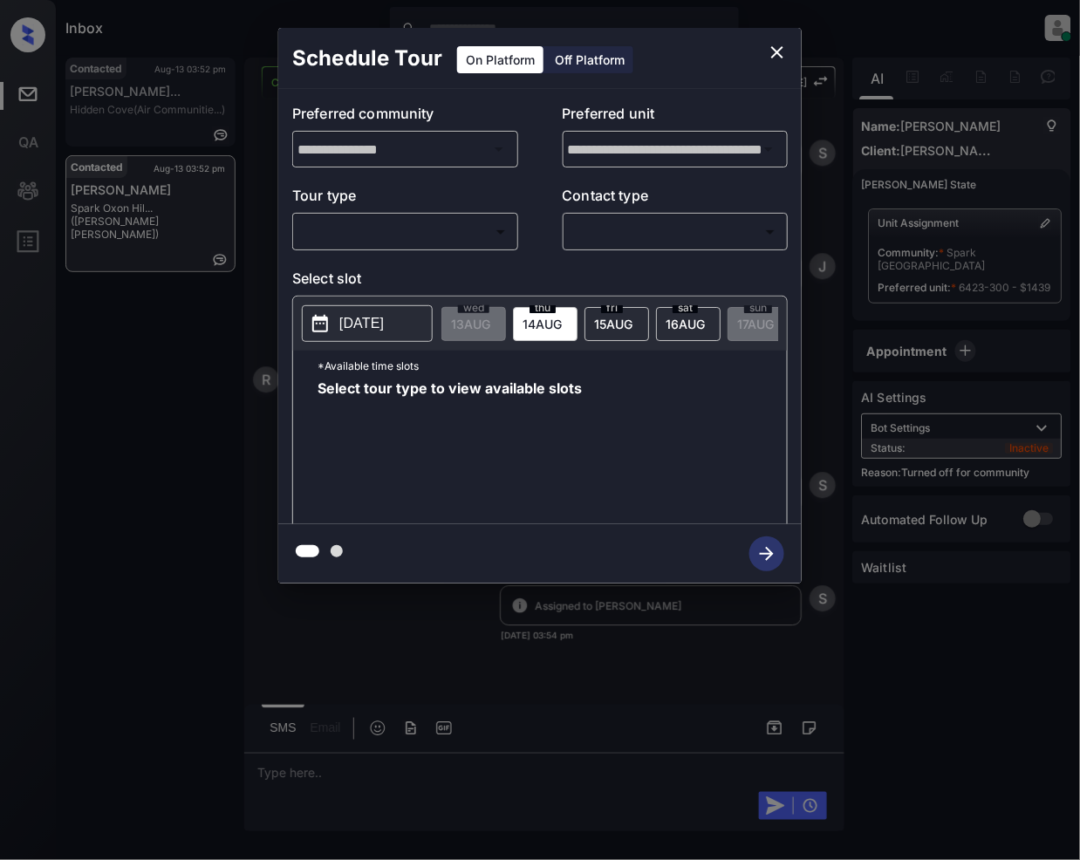
click at [419, 224] on body "Inbox [PERSON_NAME] Online Set yourself offline Set yourself on break Profile S…" at bounding box center [540, 430] width 1080 height 860
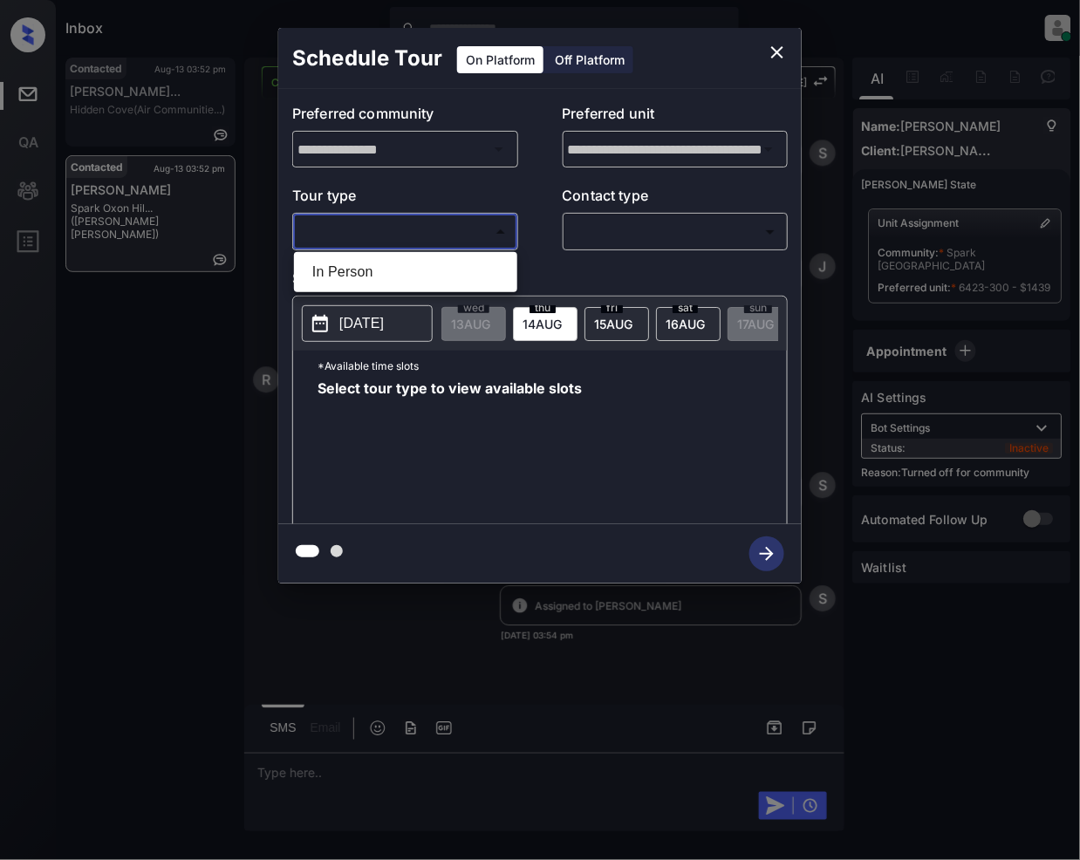
click at [395, 267] on li "In Person" at bounding box center [405, 271] width 215 height 31
type input "********"
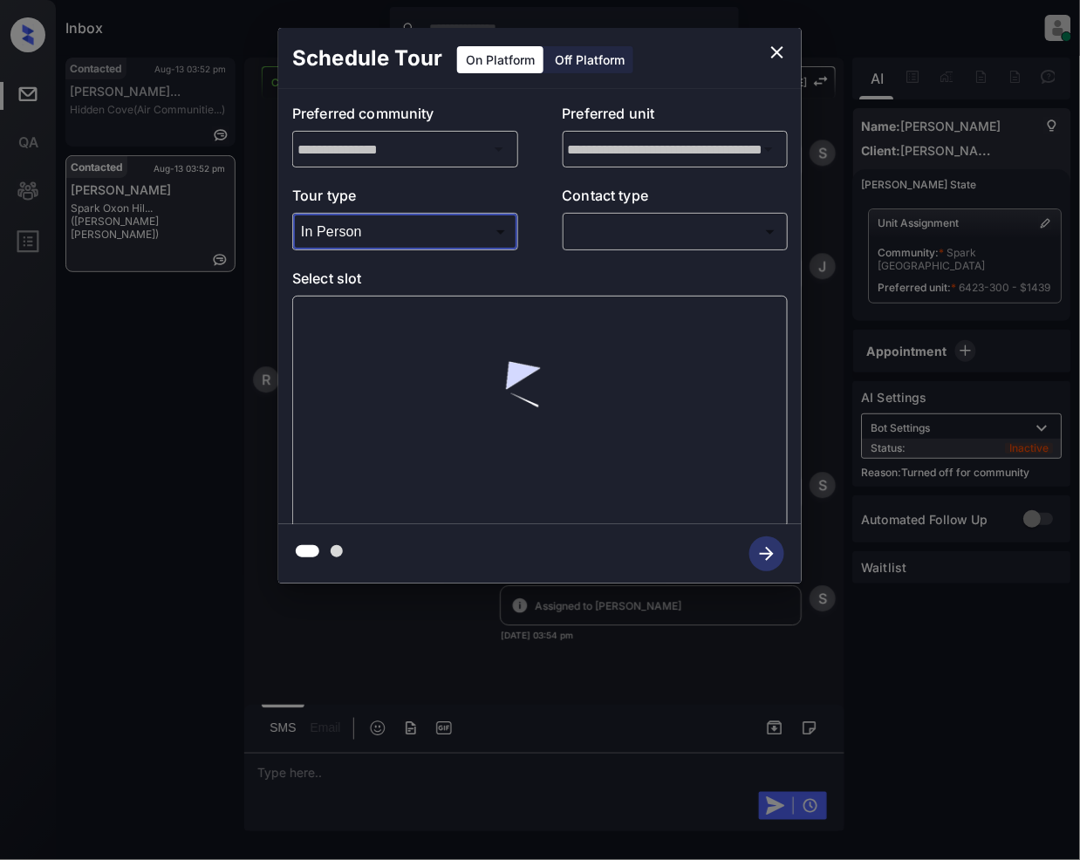
click at [621, 232] on body "Inbox [PERSON_NAME] Online Set yourself offline Set yourself on break Profile S…" at bounding box center [540, 430] width 1080 height 860
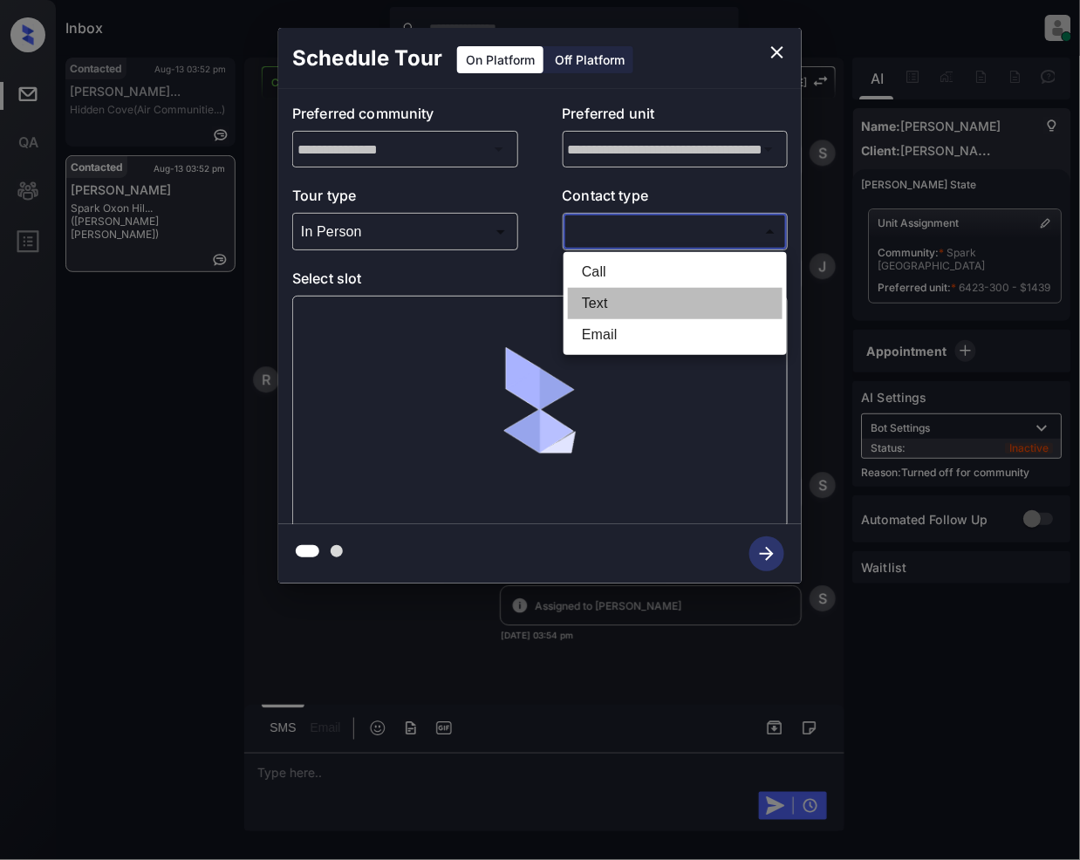
click at [618, 305] on li "Text" at bounding box center [675, 303] width 215 height 31
type input "****"
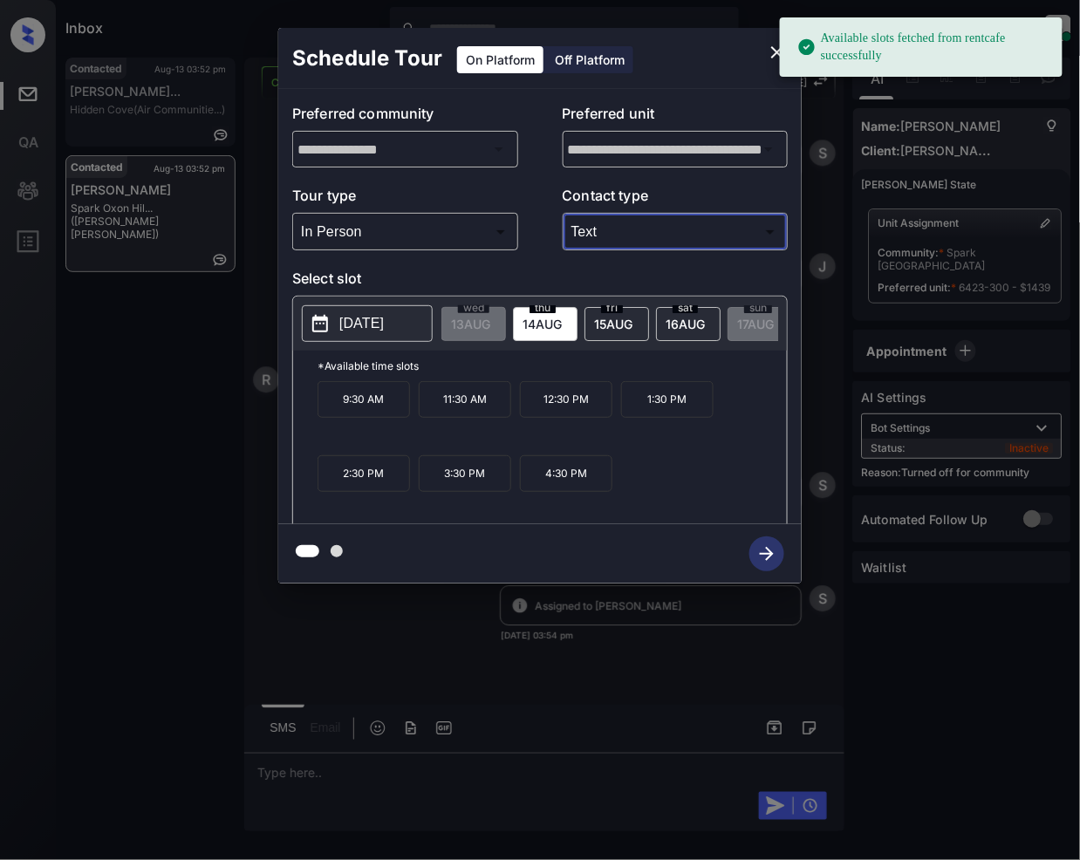
click at [490, 319] on span "[DATE]" at bounding box center [470, 324] width 39 height 15
click at [550, 489] on p "4:30 PM" at bounding box center [566, 473] width 92 height 37
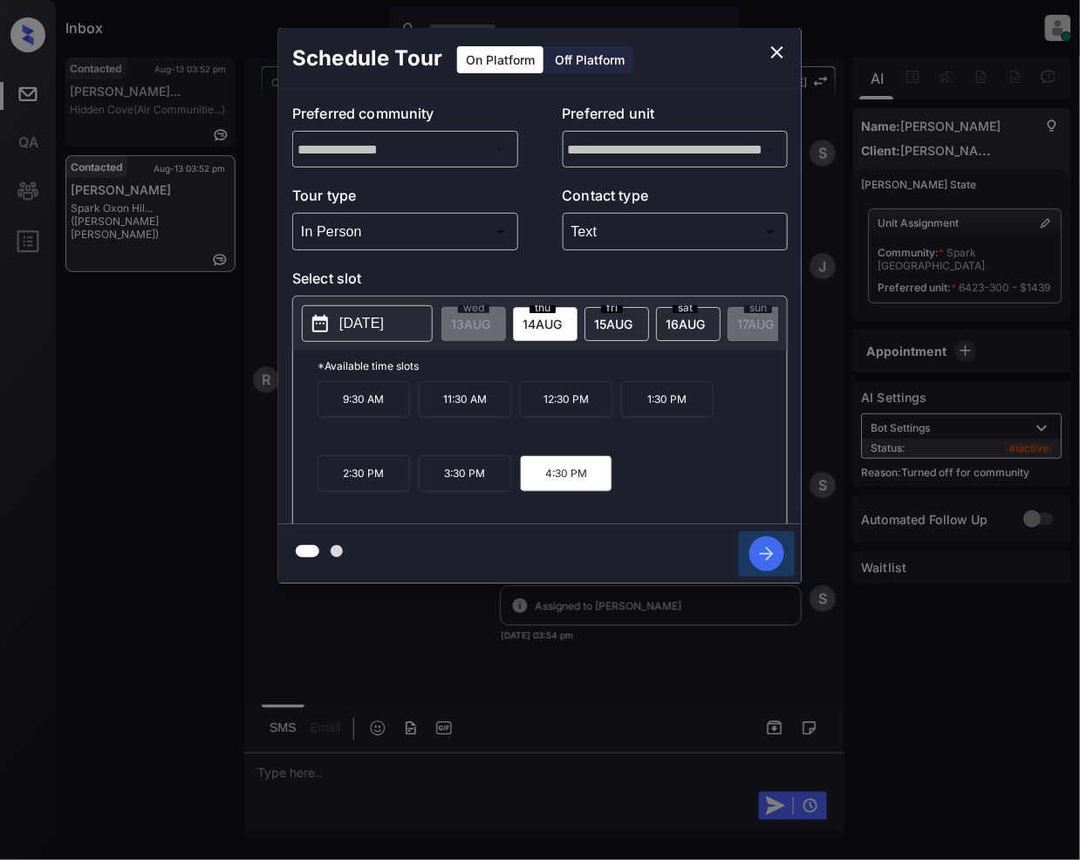
click at [762, 549] on icon "button" at bounding box center [766, 553] width 35 height 35
